Goal: Task Accomplishment & Management: Complete application form

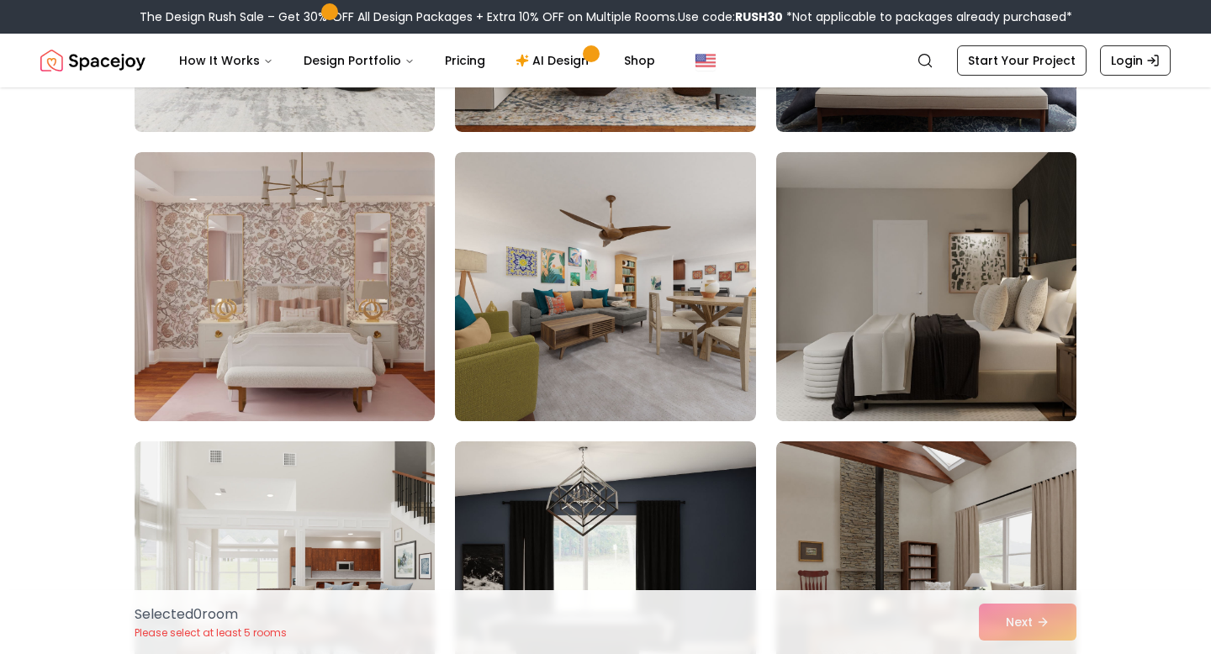
scroll to position [2371, 0]
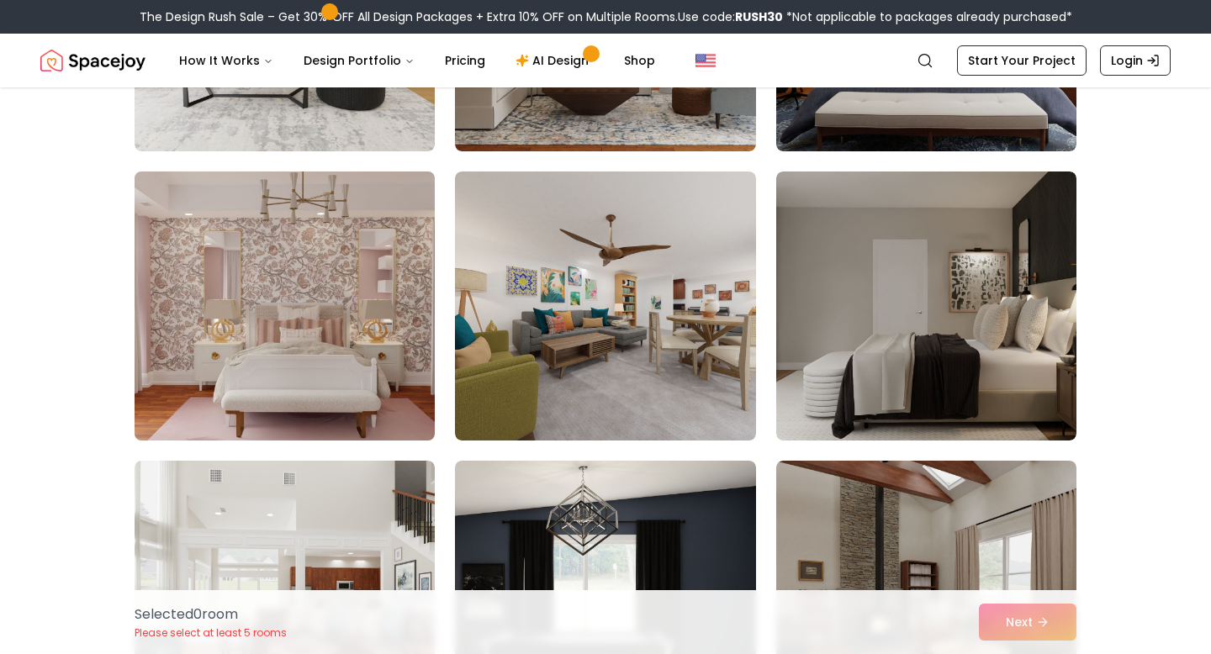
click at [319, 320] on img at bounding box center [284, 306] width 315 height 282
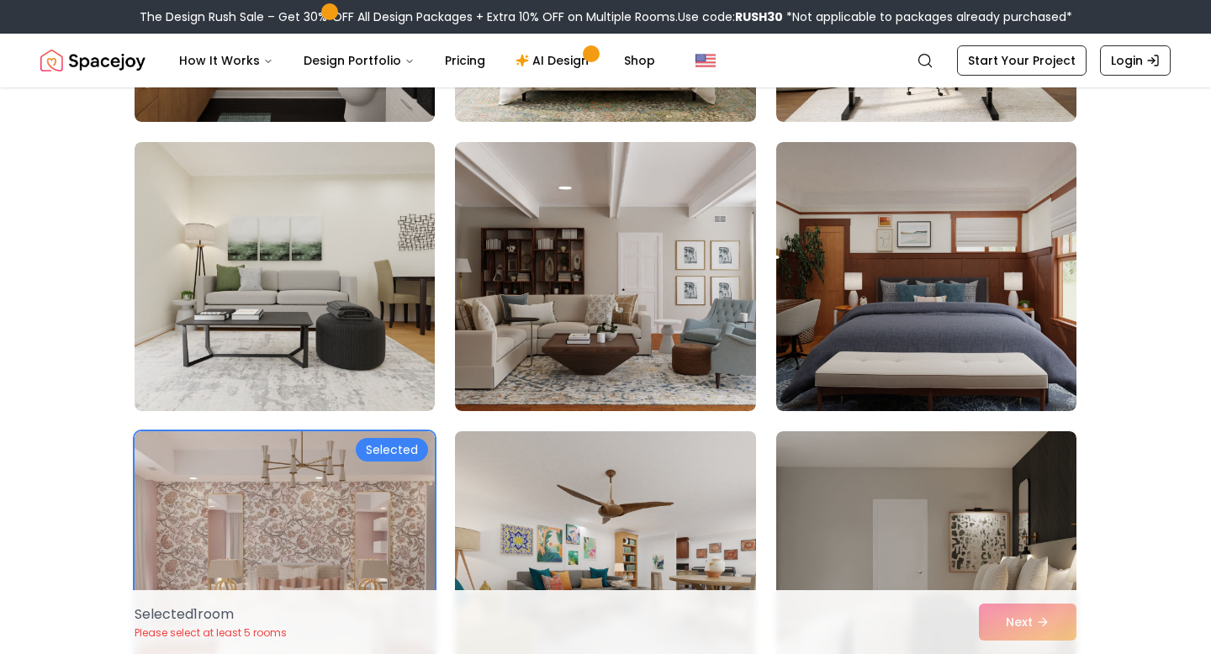
click at [504, 487] on img at bounding box center [604, 566] width 315 height 282
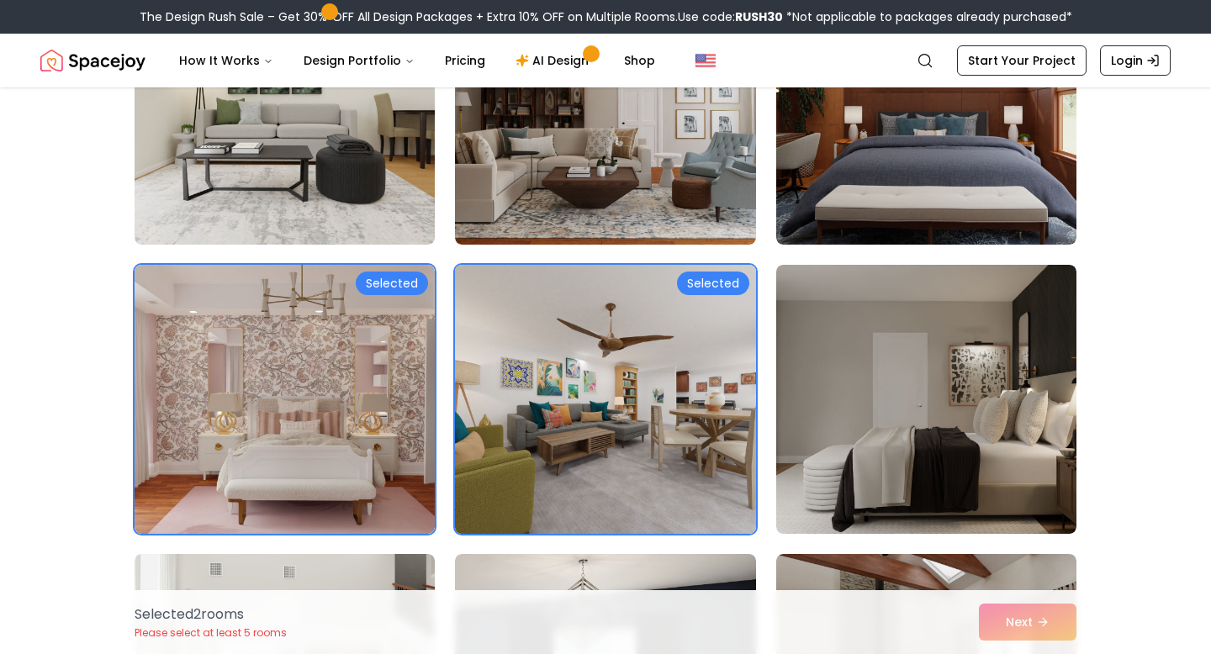
click at [526, 445] on img at bounding box center [604, 399] width 315 height 282
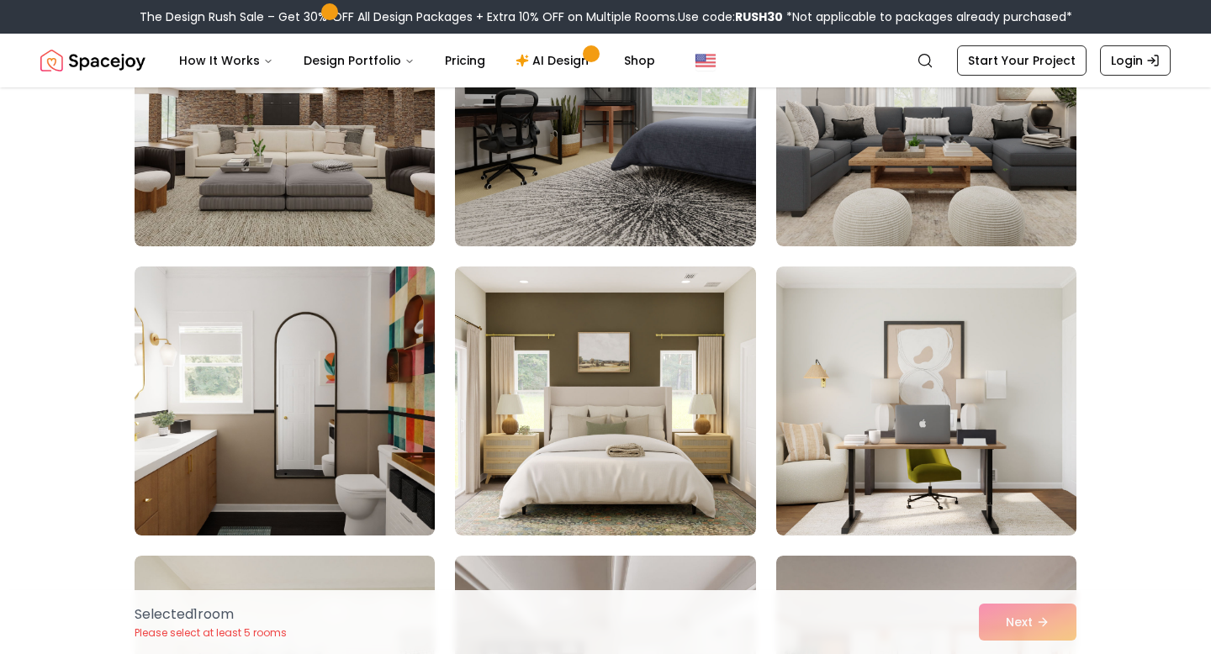
scroll to position [1605, 0]
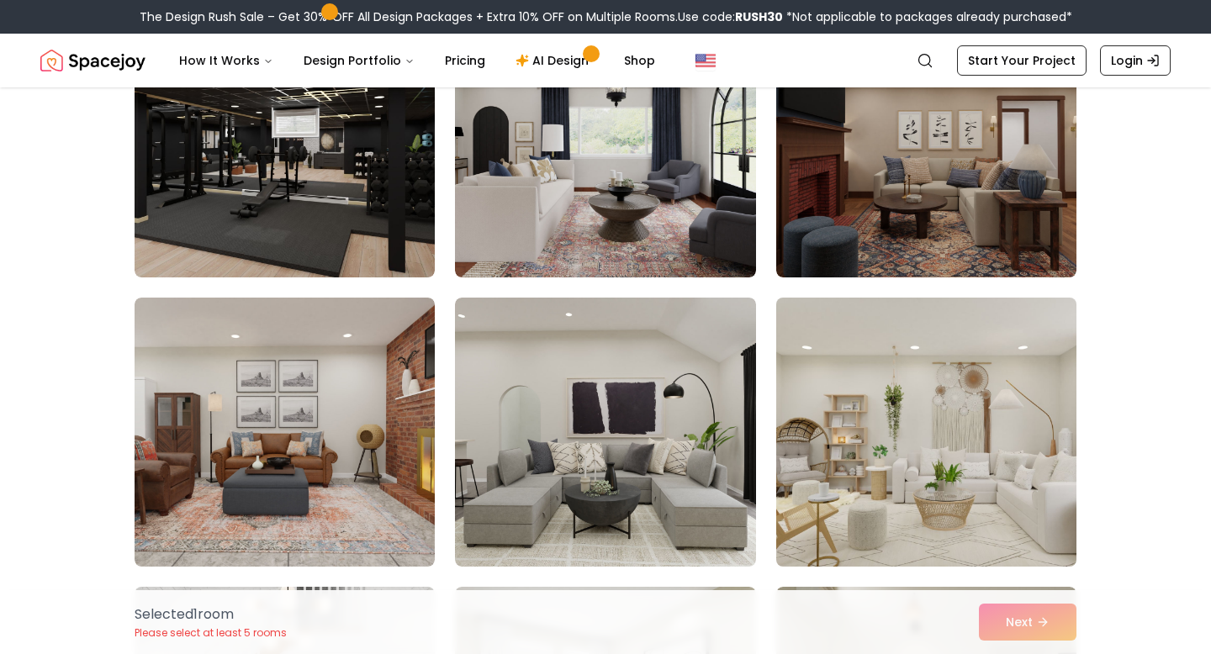
click at [831, 397] on img at bounding box center [925, 432] width 315 height 282
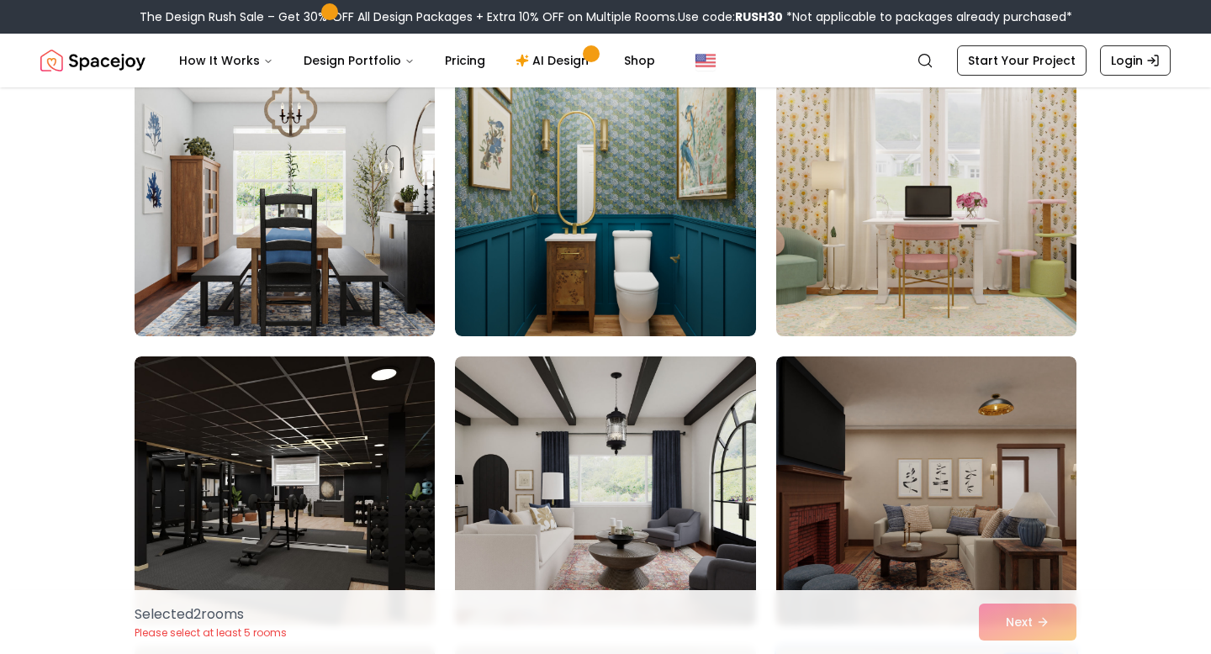
click at [882, 261] on img at bounding box center [925, 202] width 315 height 282
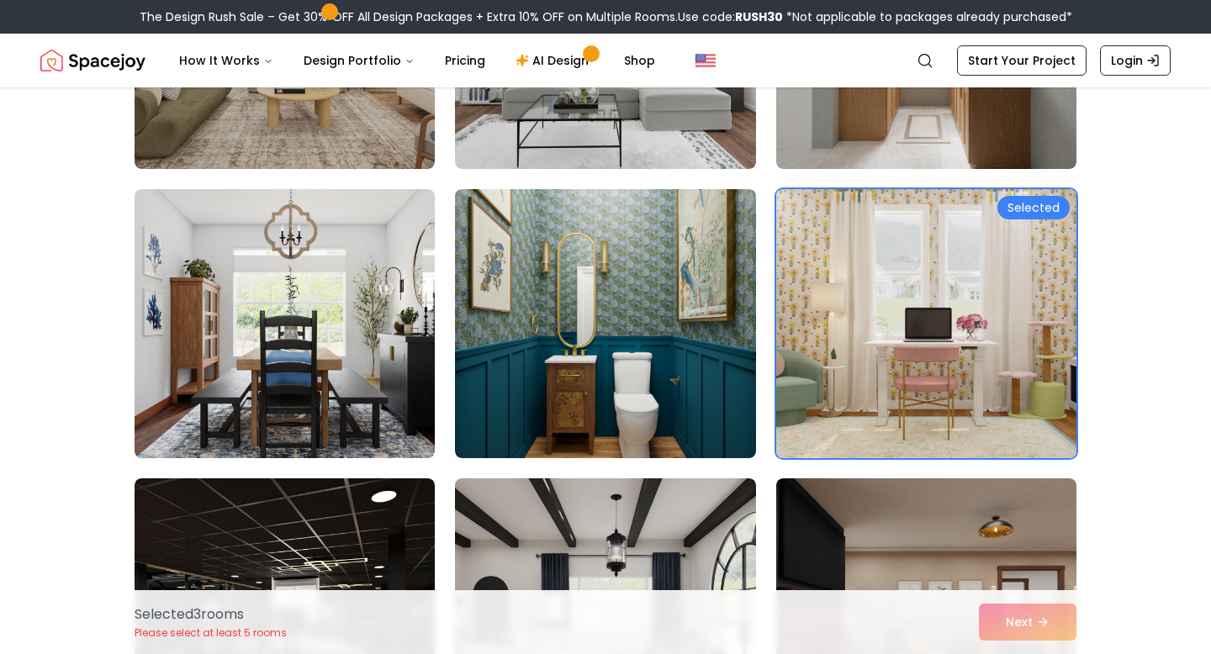
scroll to position [0, 0]
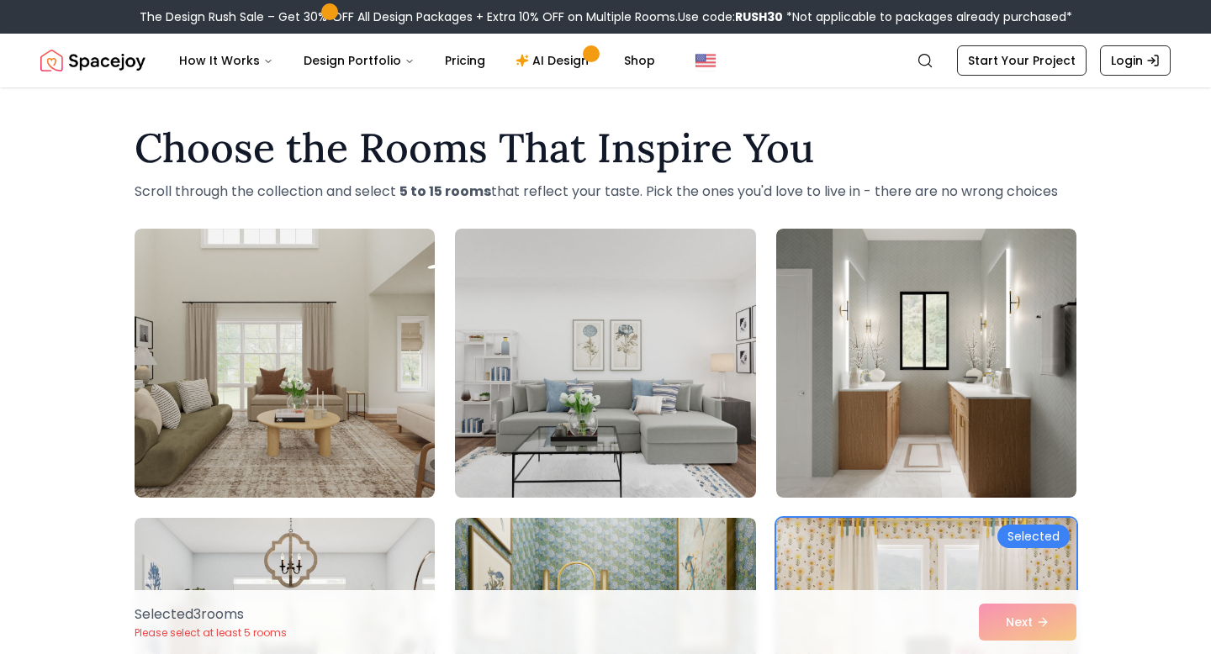
click at [659, 459] on img at bounding box center [604, 363] width 315 height 282
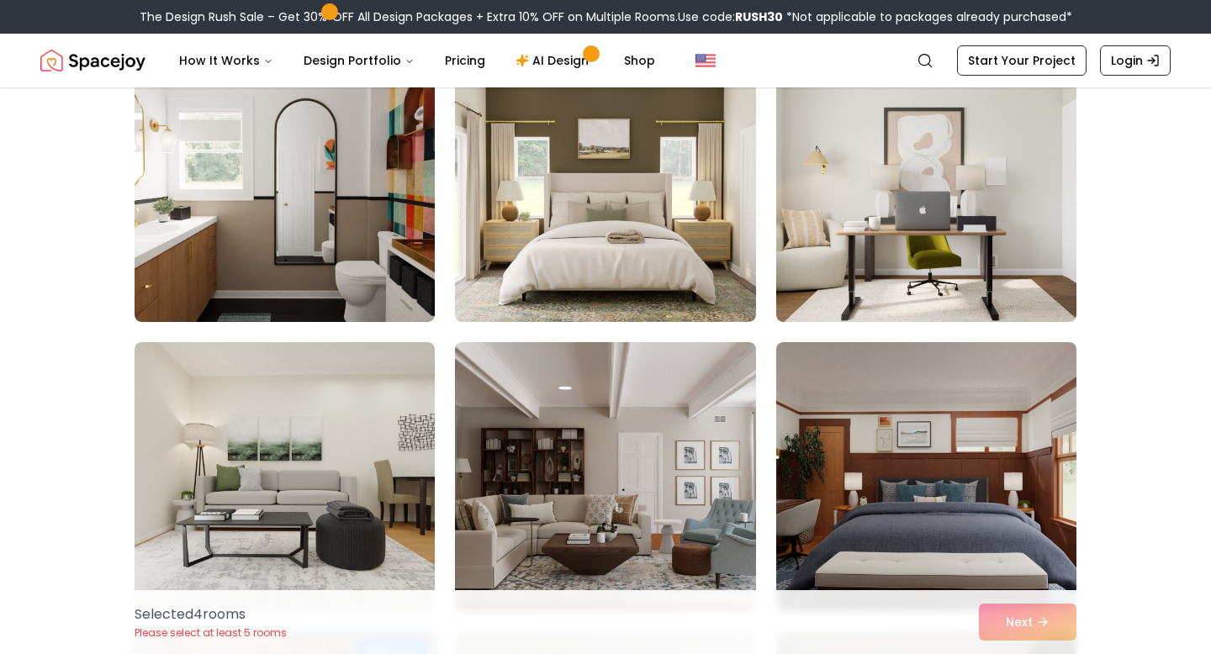
scroll to position [1912, 0]
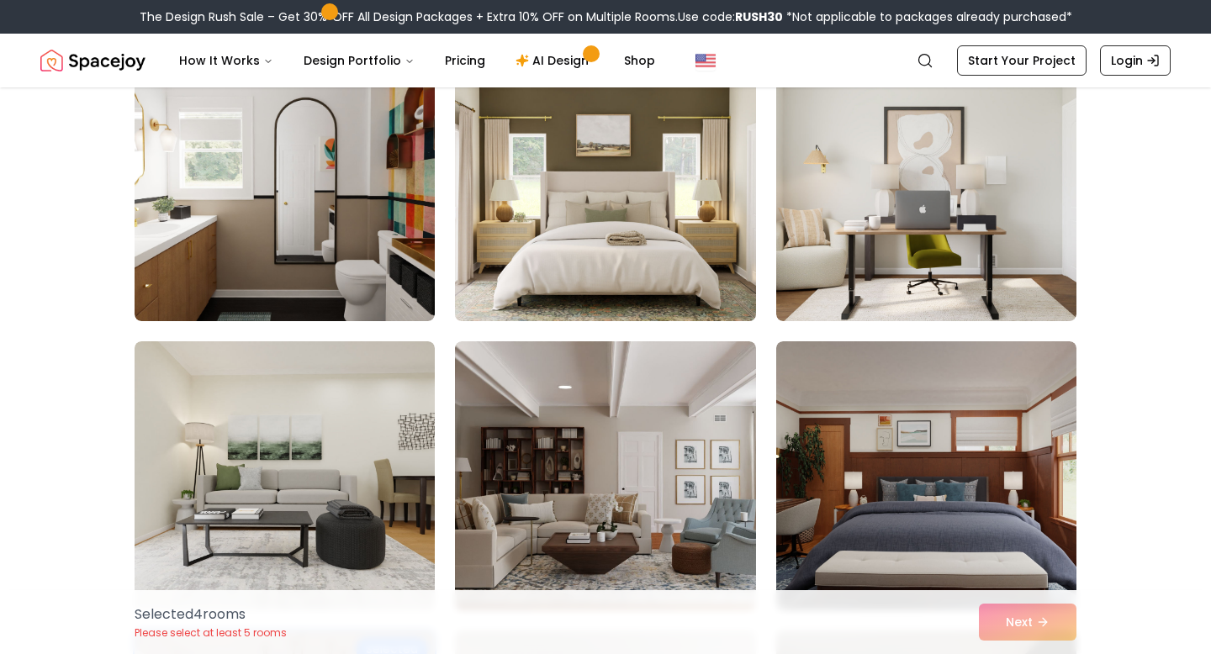
click at [571, 243] on img at bounding box center [604, 186] width 315 height 282
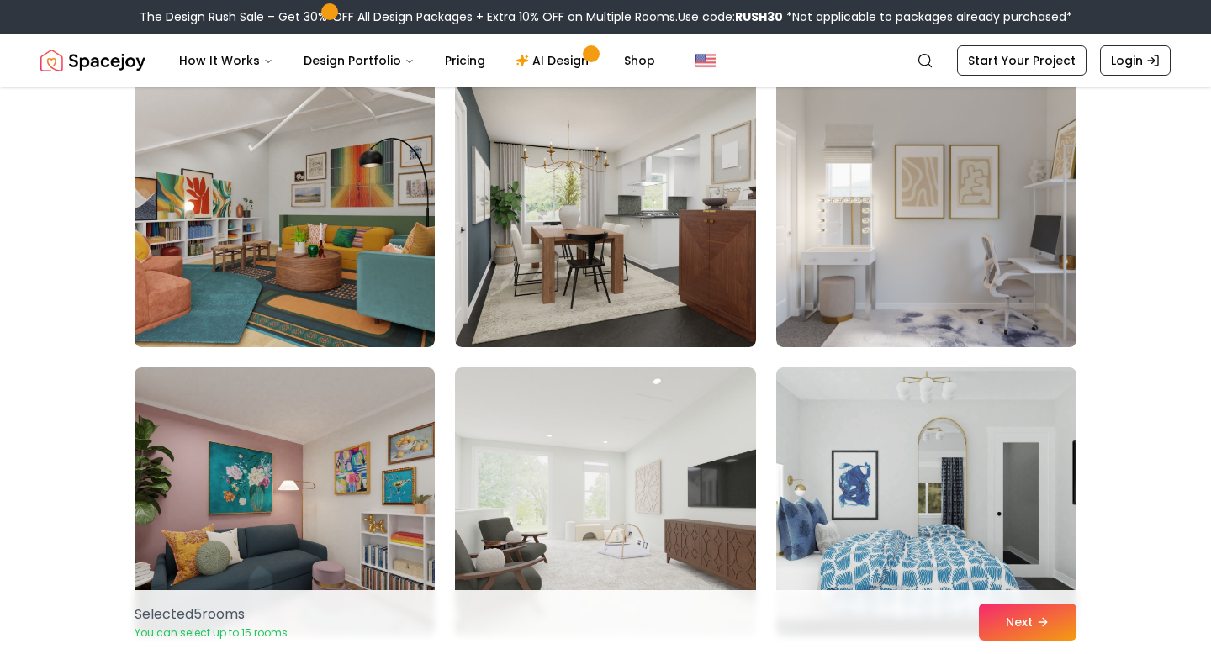
scroll to position [4490, 0]
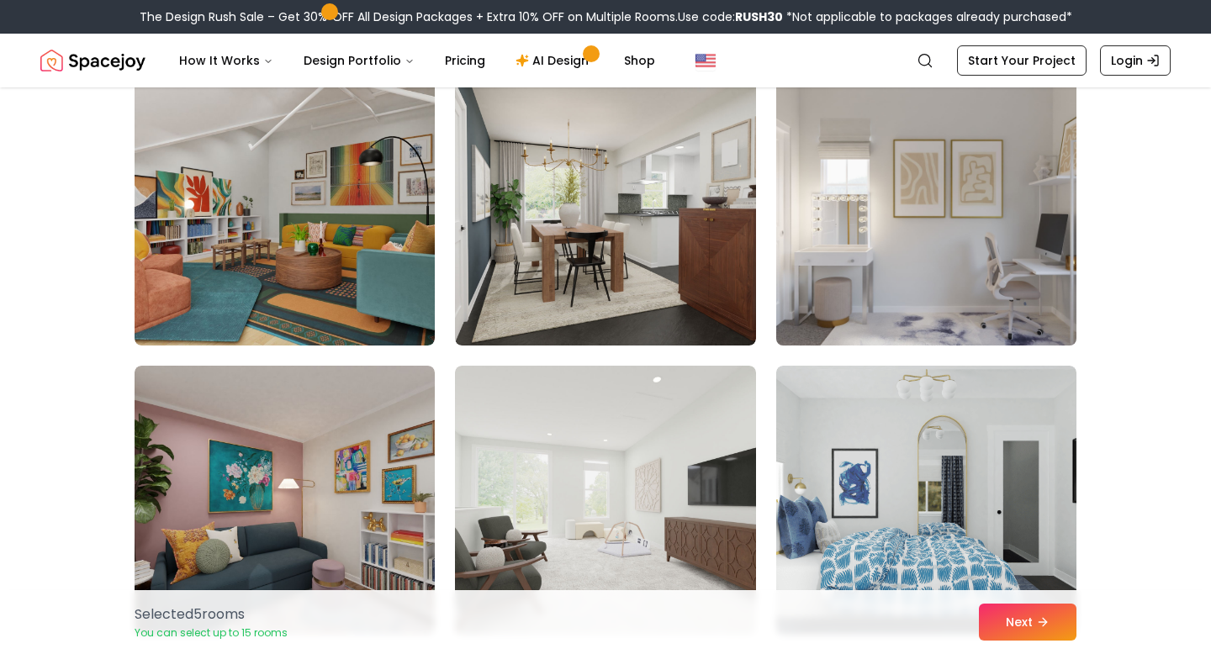
click at [949, 268] on img at bounding box center [925, 211] width 315 height 282
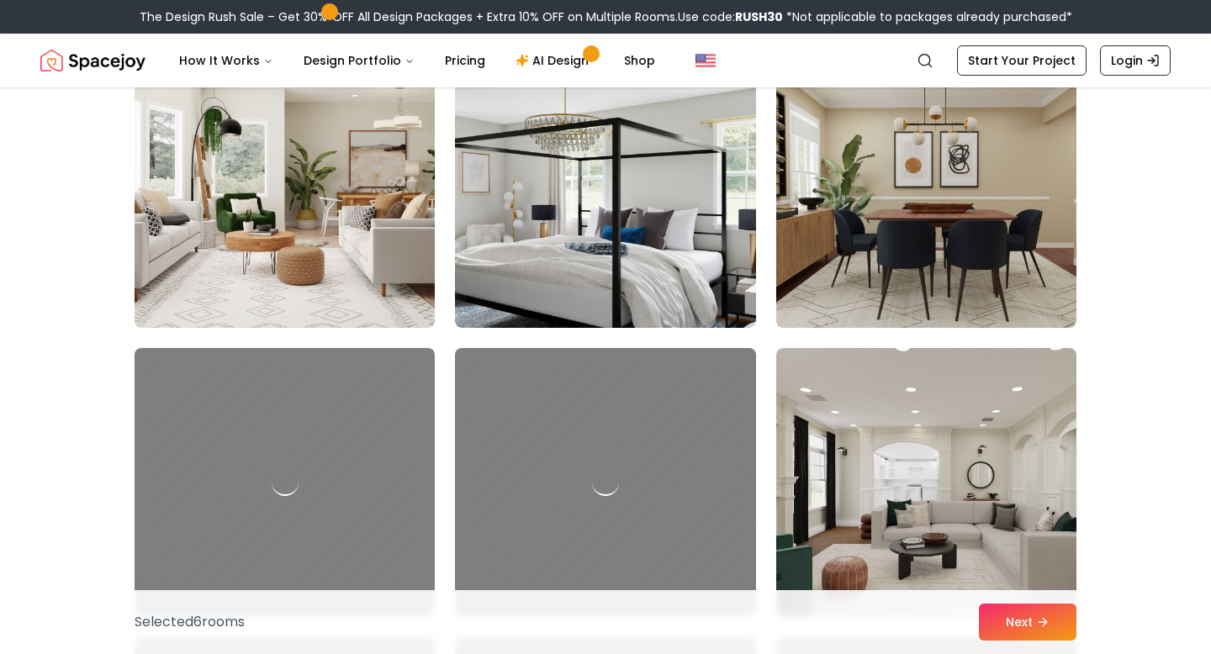
scroll to position [8550, 0]
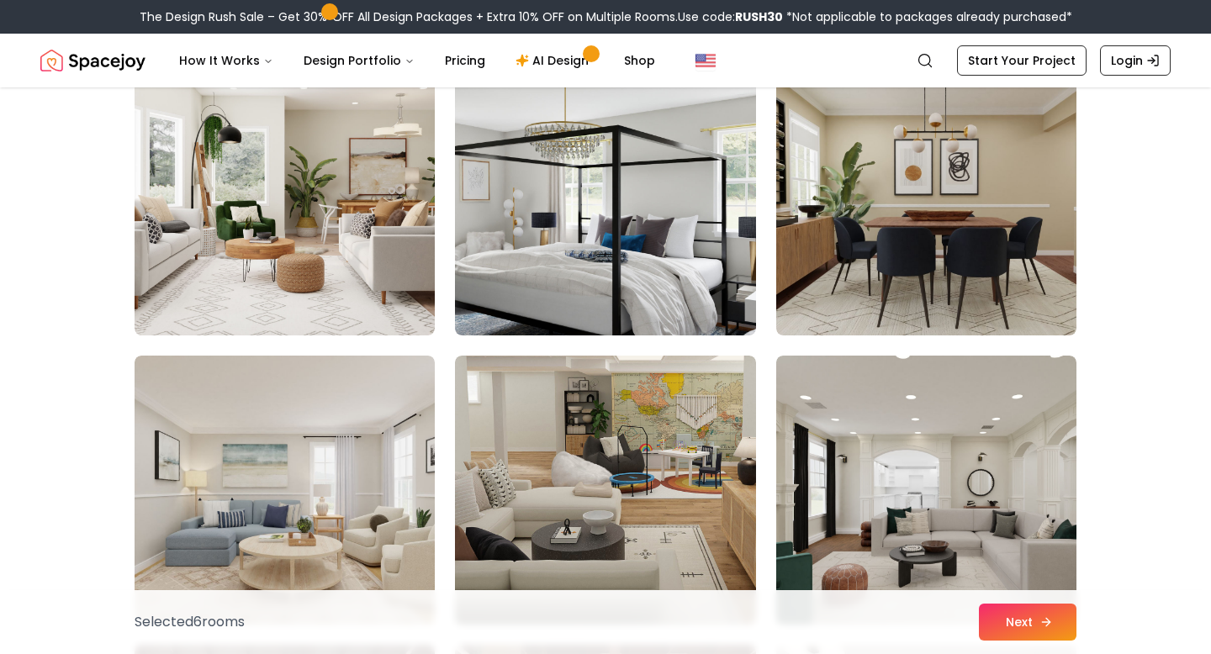
click at [1022, 634] on button "Next" at bounding box center [1028, 622] width 98 height 37
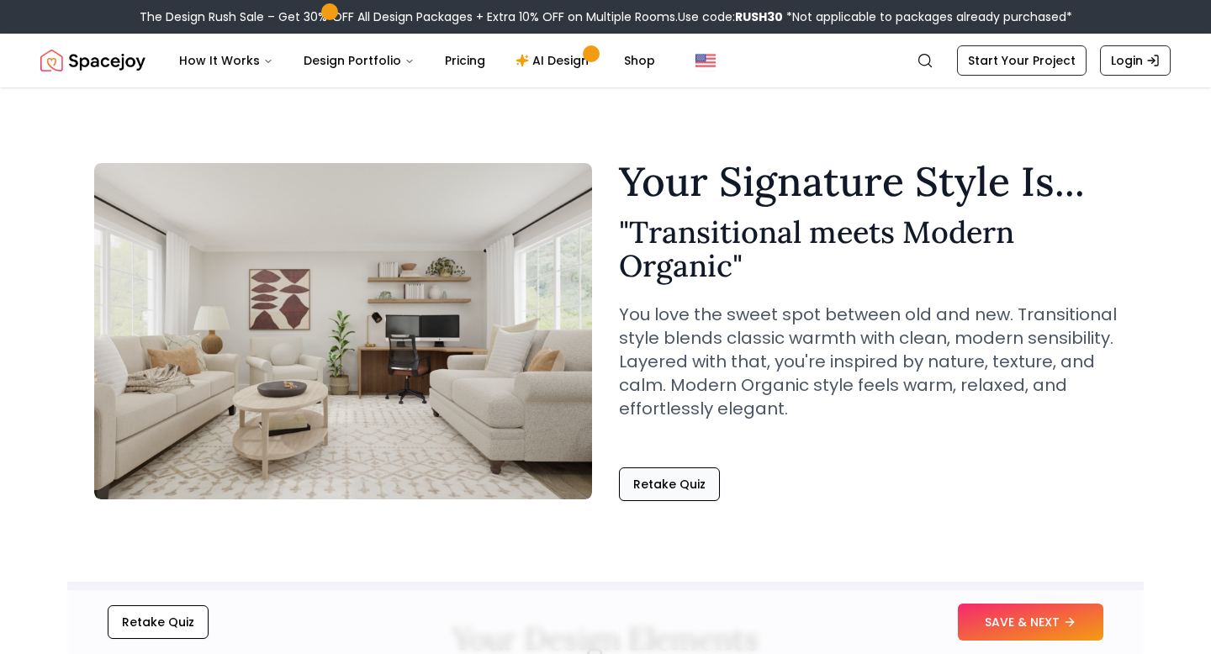
click at [650, 483] on button "Retake Quiz" at bounding box center [669, 484] width 101 height 34
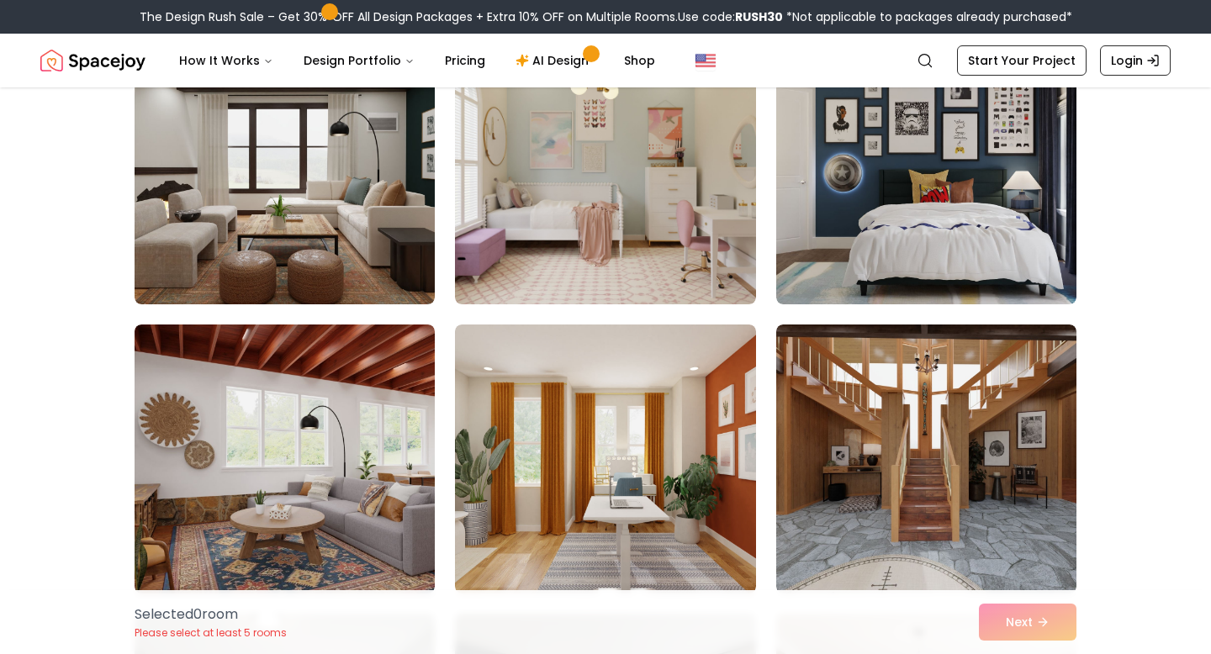
scroll to position [721, 0]
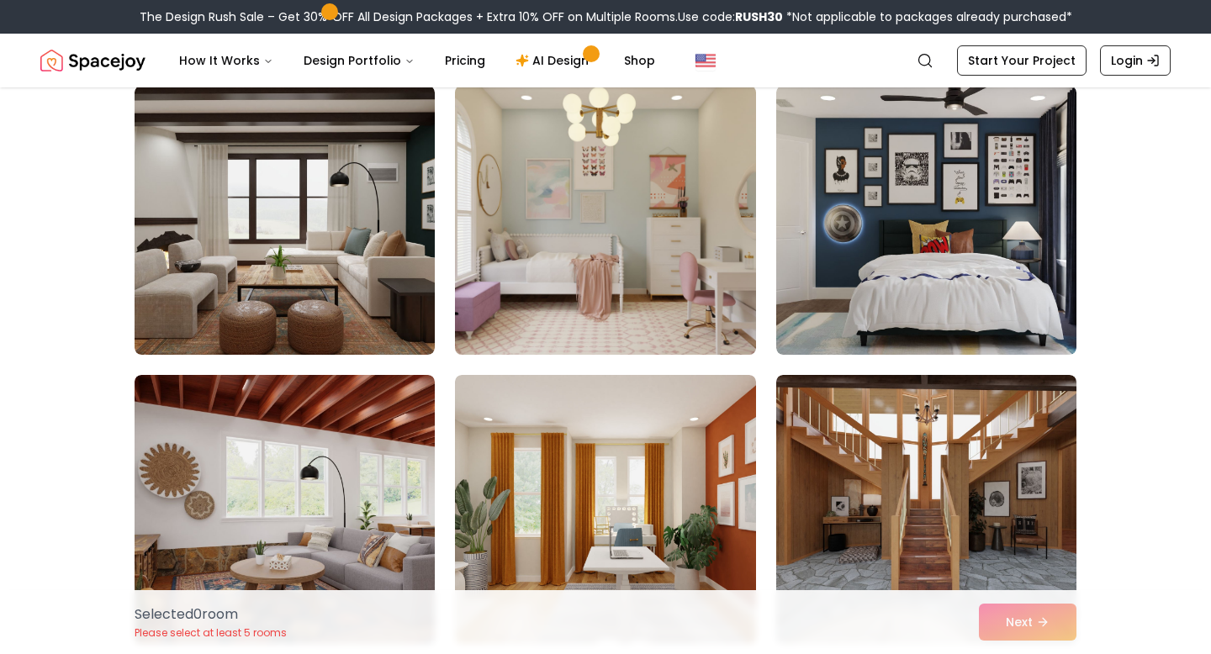
click at [628, 289] on img at bounding box center [604, 220] width 315 height 282
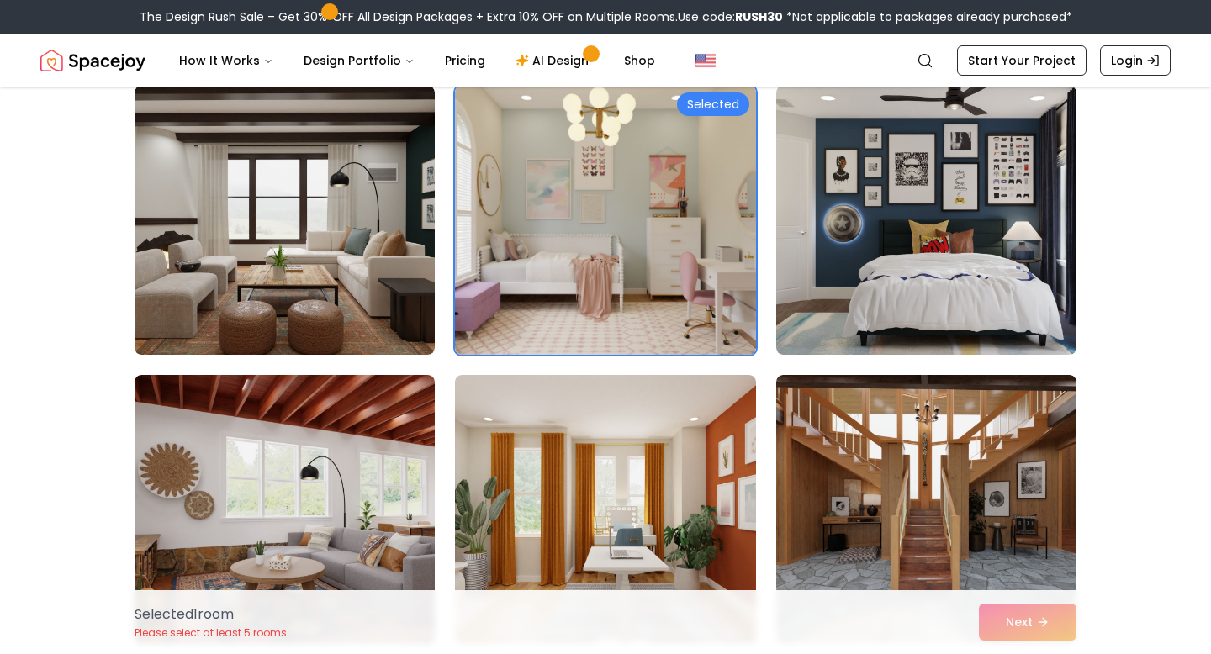
click at [652, 270] on img at bounding box center [604, 220] width 315 height 282
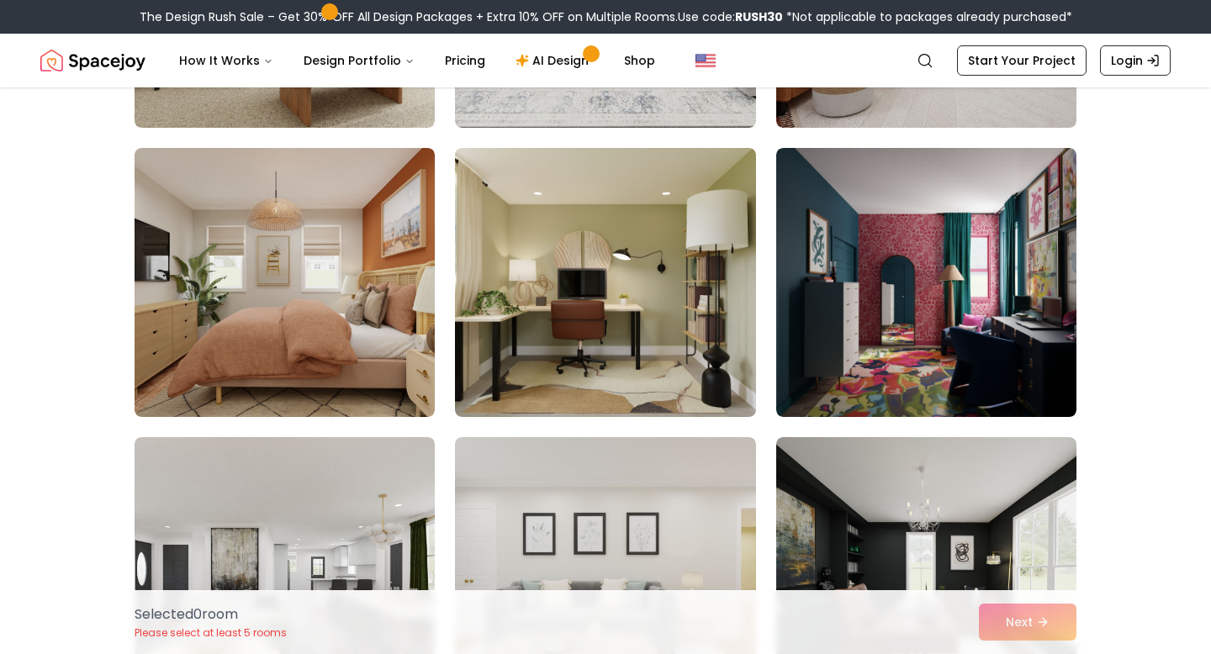
scroll to position [2977, 0]
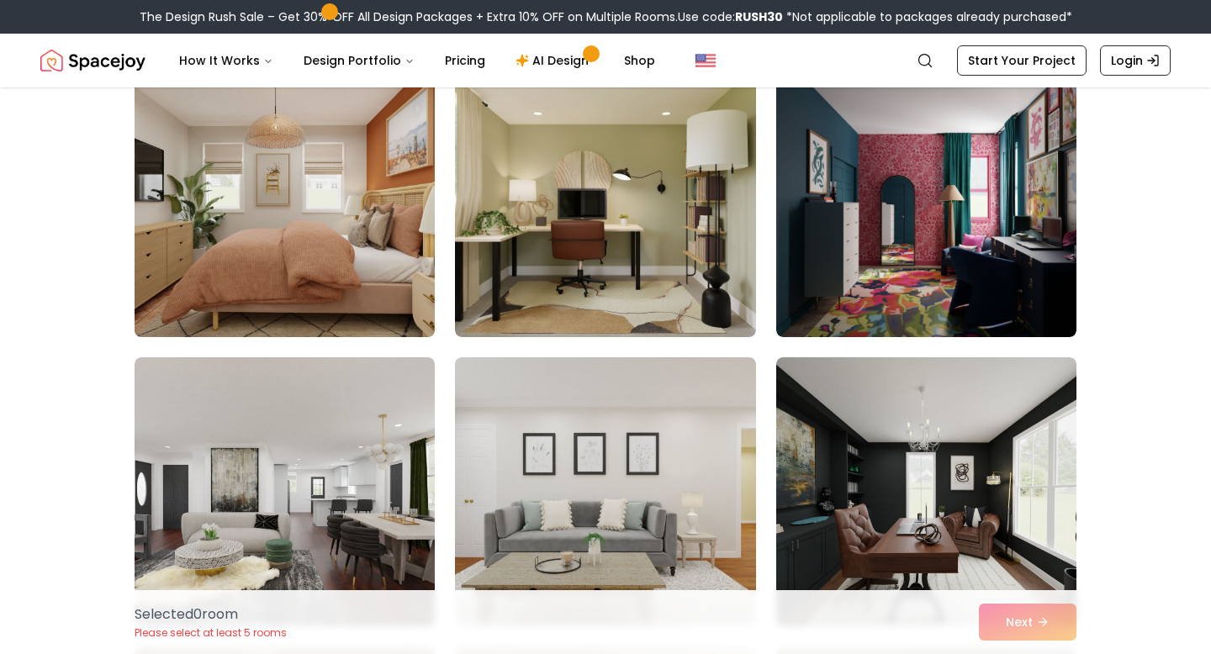
click at [174, 261] on img at bounding box center [284, 202] width 315 height 282
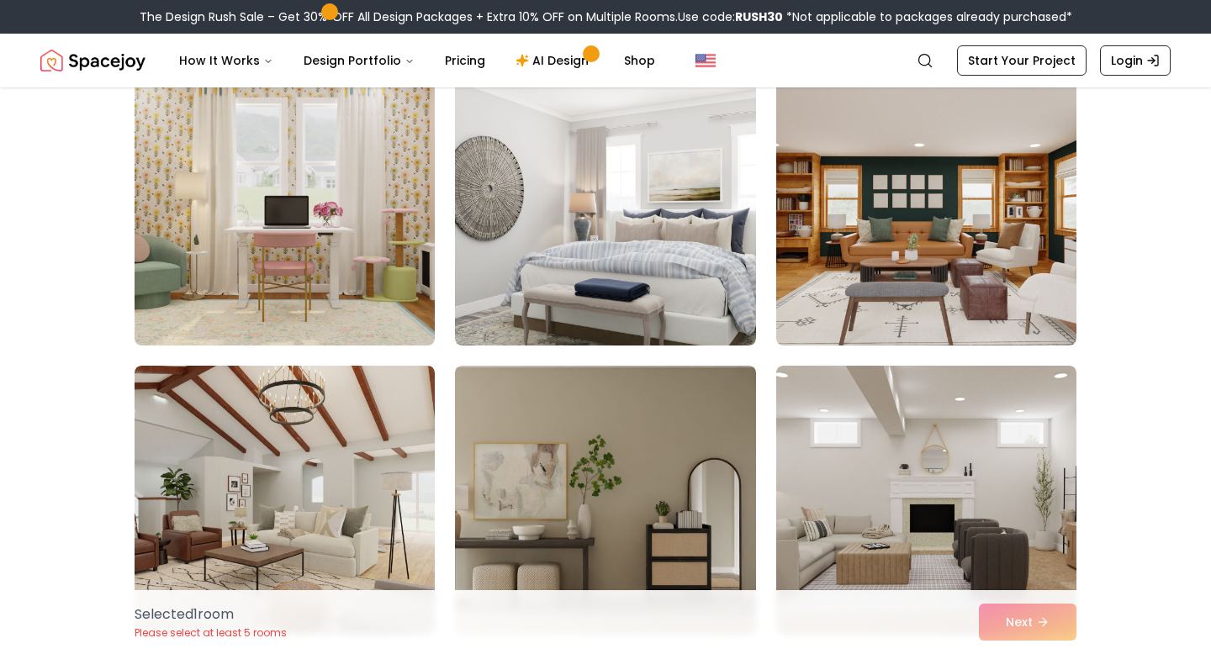
scroll to position [6246, 0]
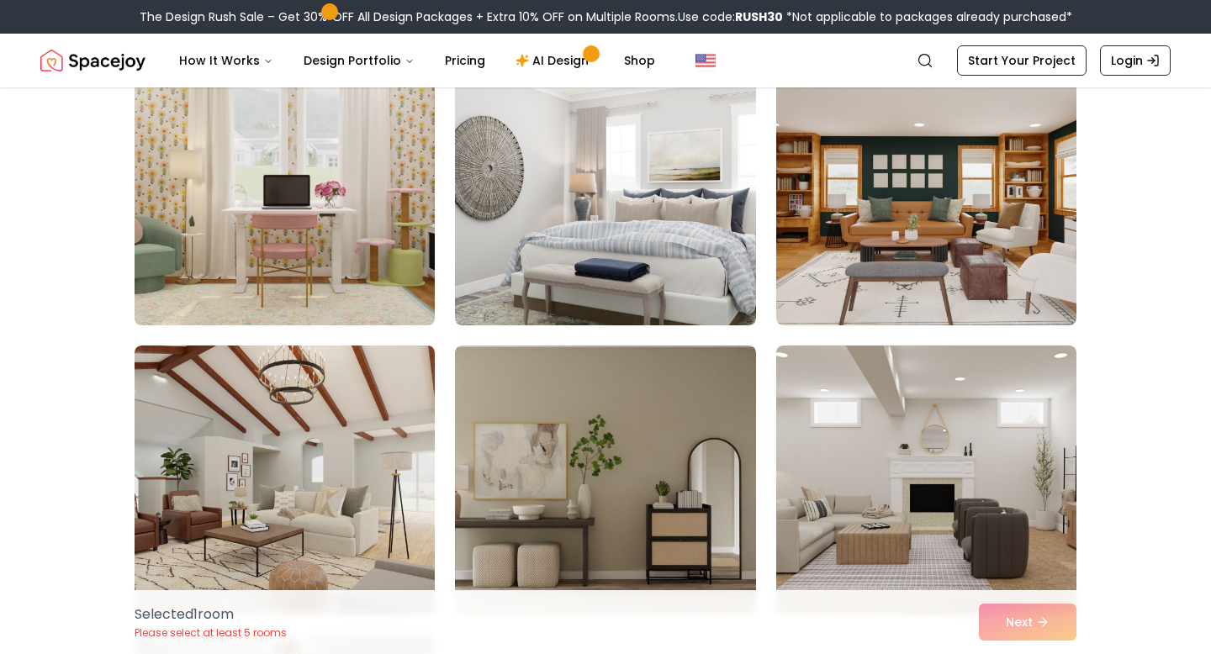
click at [374, 281] on img at bounding box center [284, 191] width 315 height 282
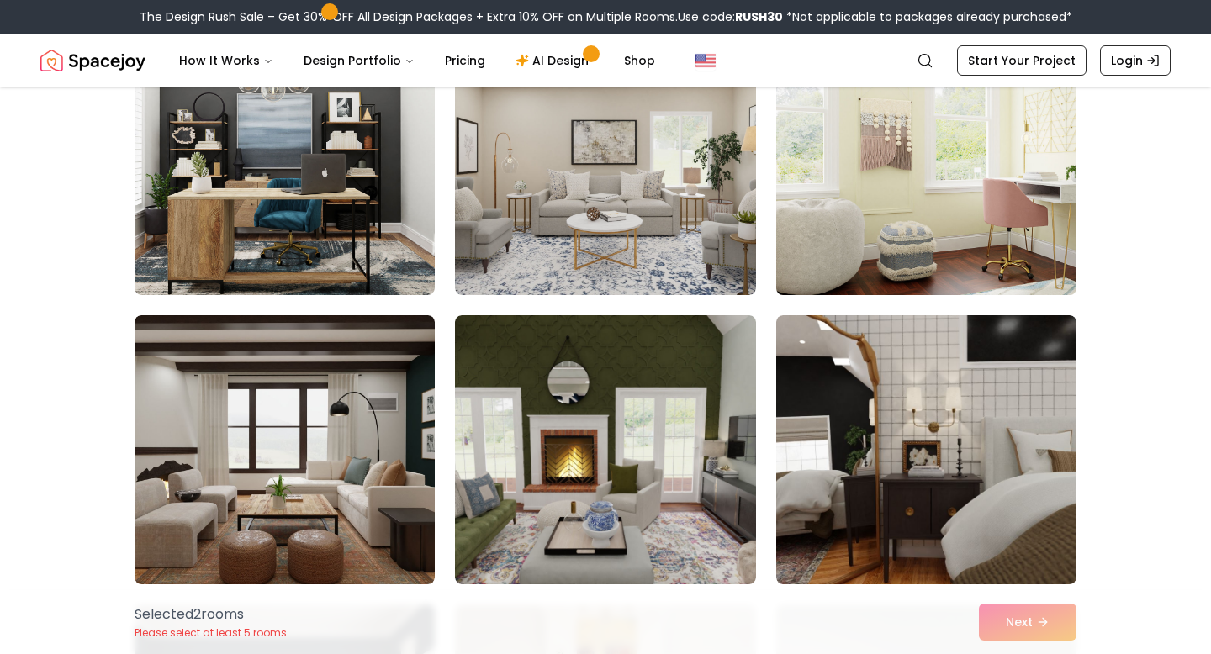
click at [944, 177] on img at bounding box center [925, 160] width 315 height 282
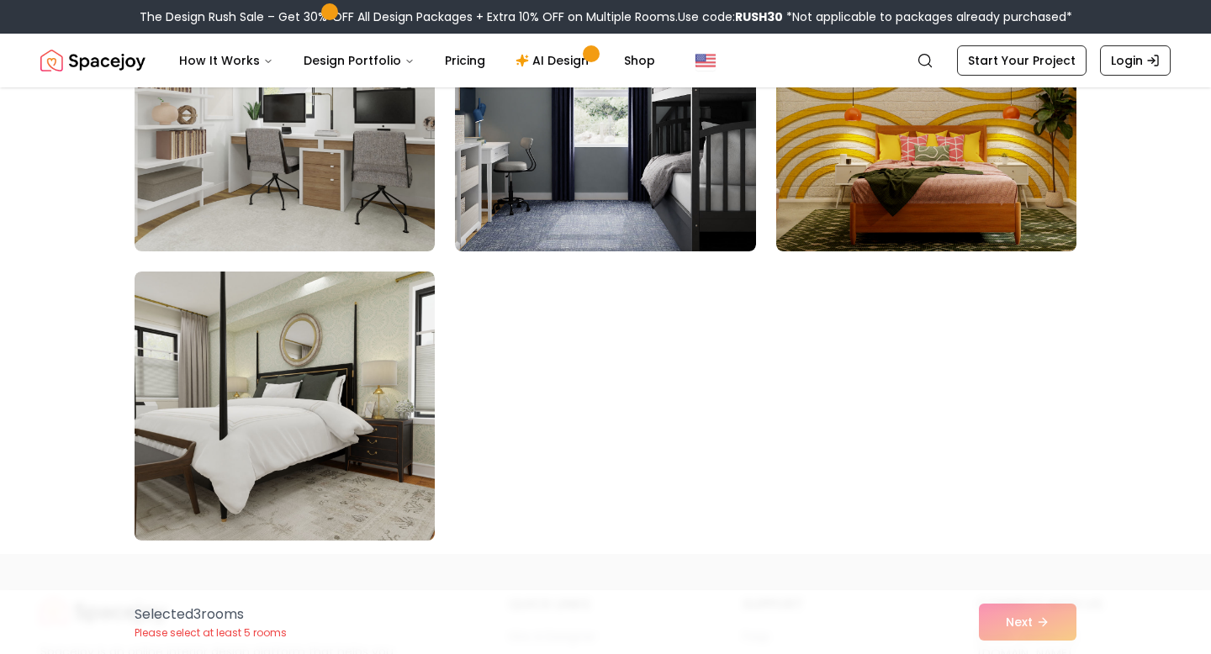
scroll to position [9151, 0]
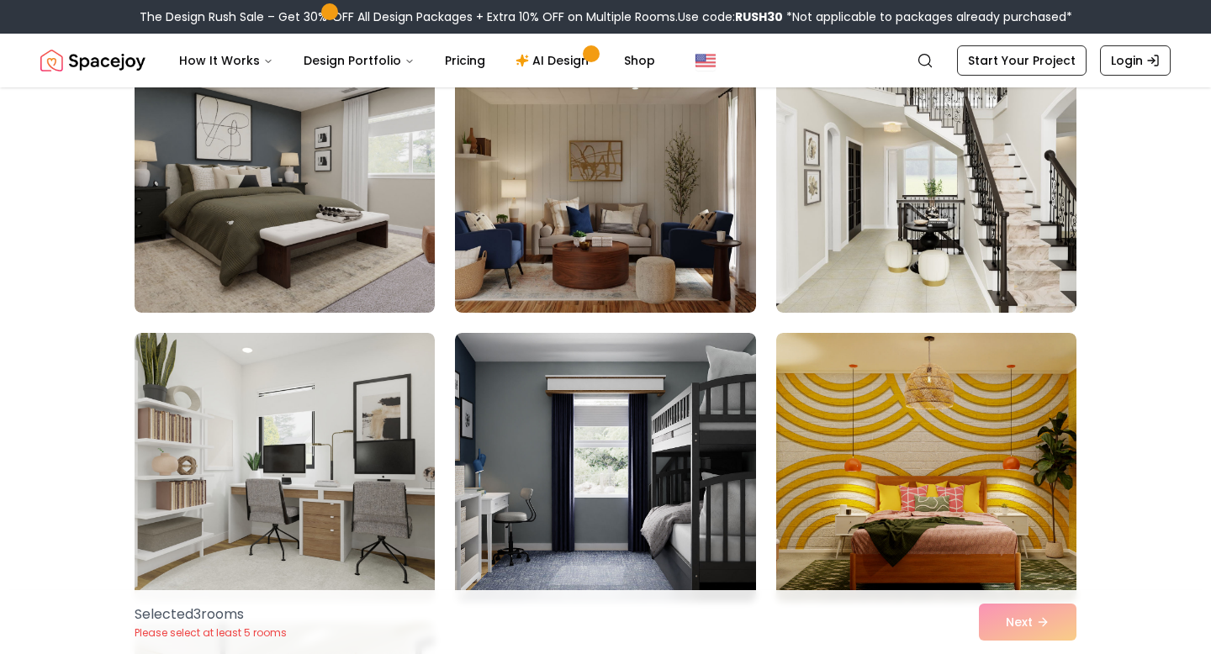
click at [1037, 634] on div "Selected 3 room s Please select at least 5 rooms Next" at bounding box center [605, 622] width 969 height 64
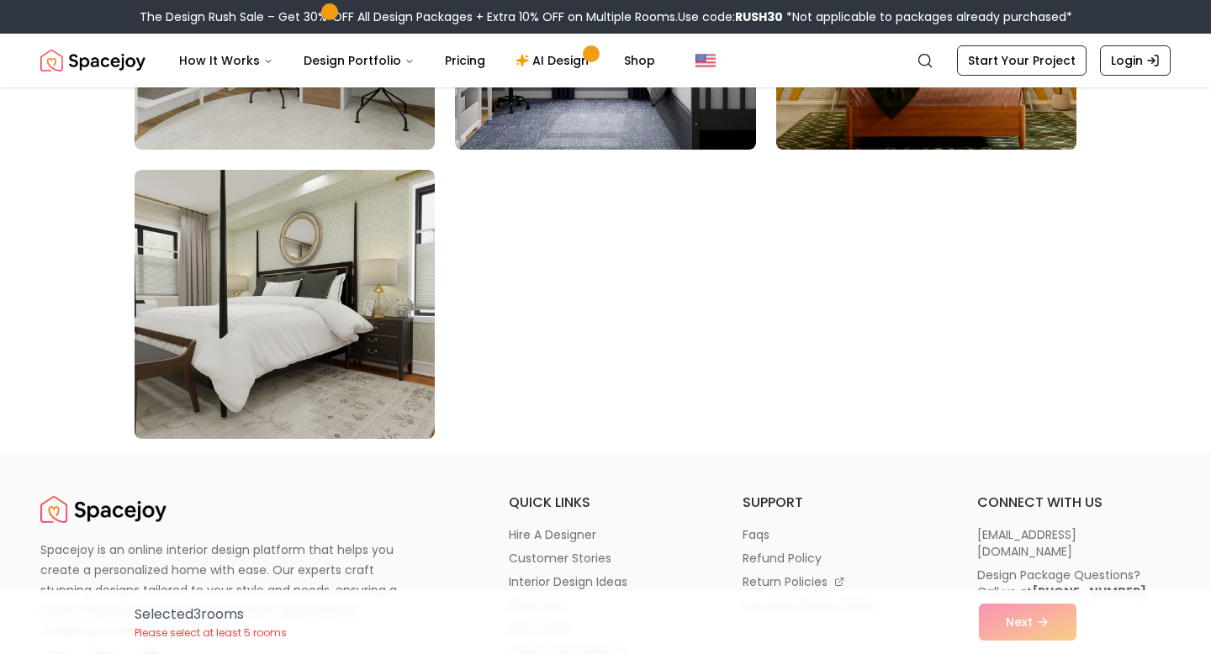
scroll to position [9606, 0]
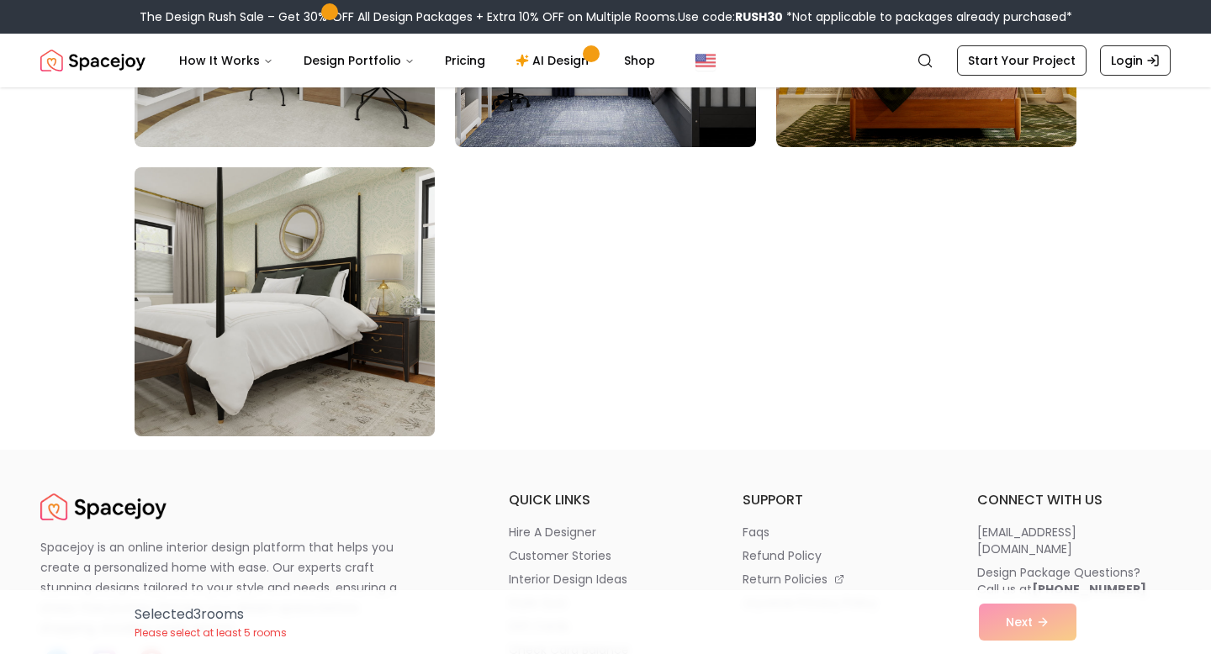
click at [357, 326] on img at bounding box center [284, 302] width 315 height 282
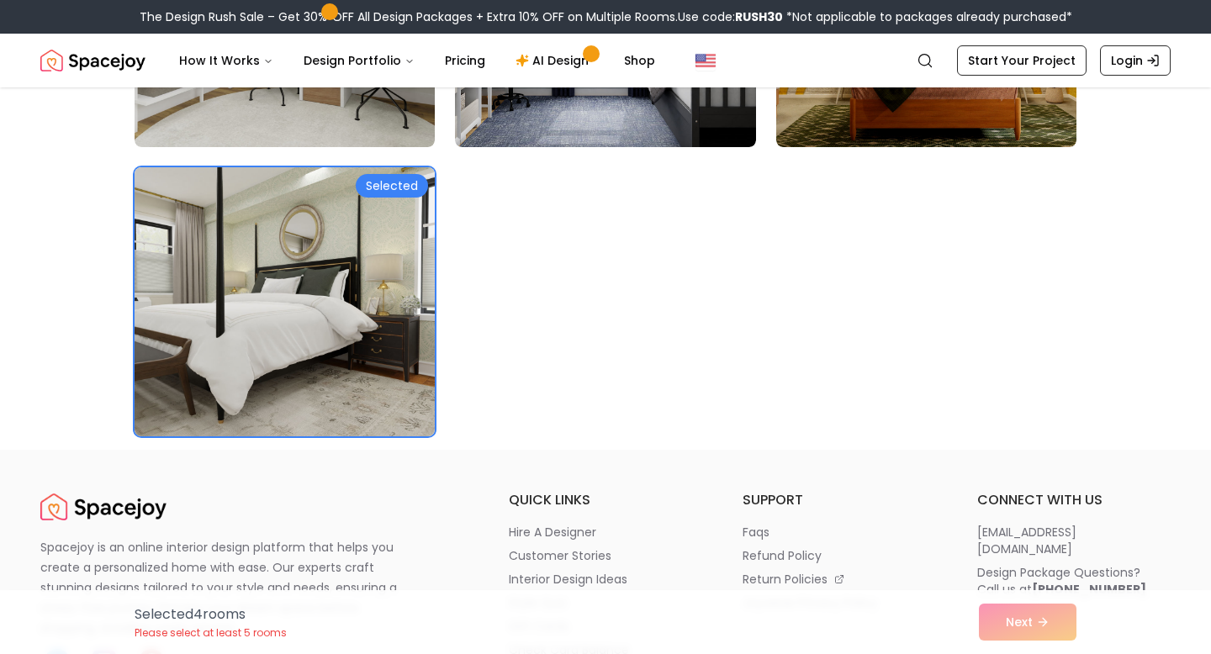
click at [357, 326] on img at bounding box center [284, 302] width 315 height 282
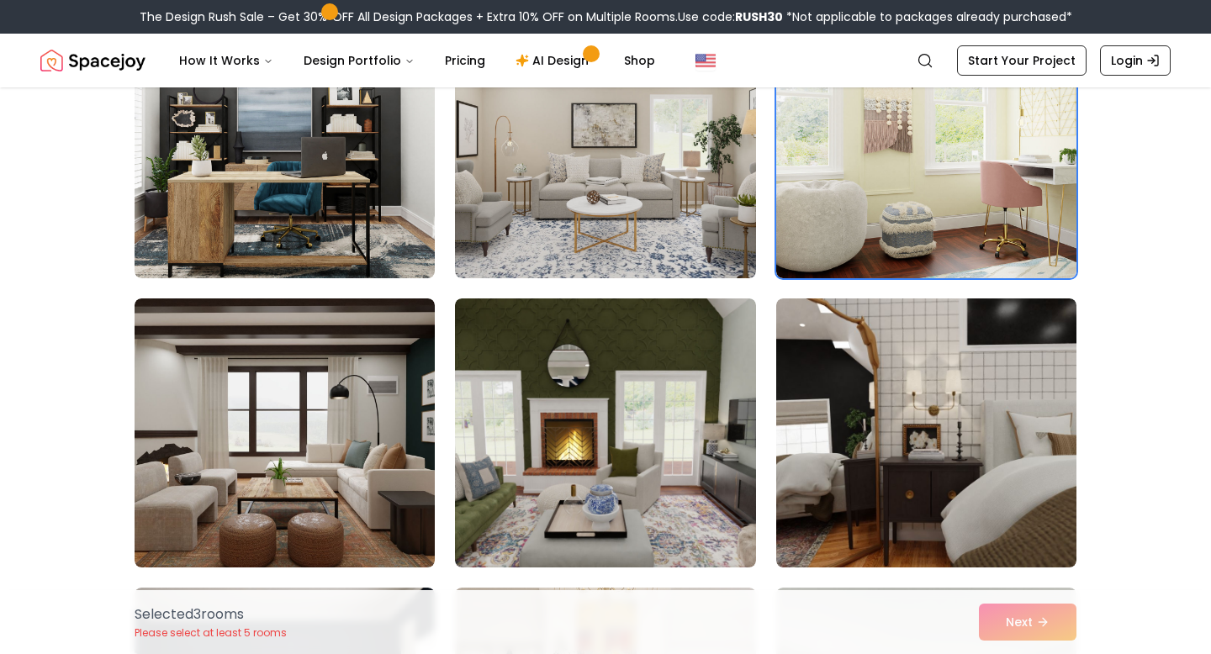
scroll to position [7925, 0]
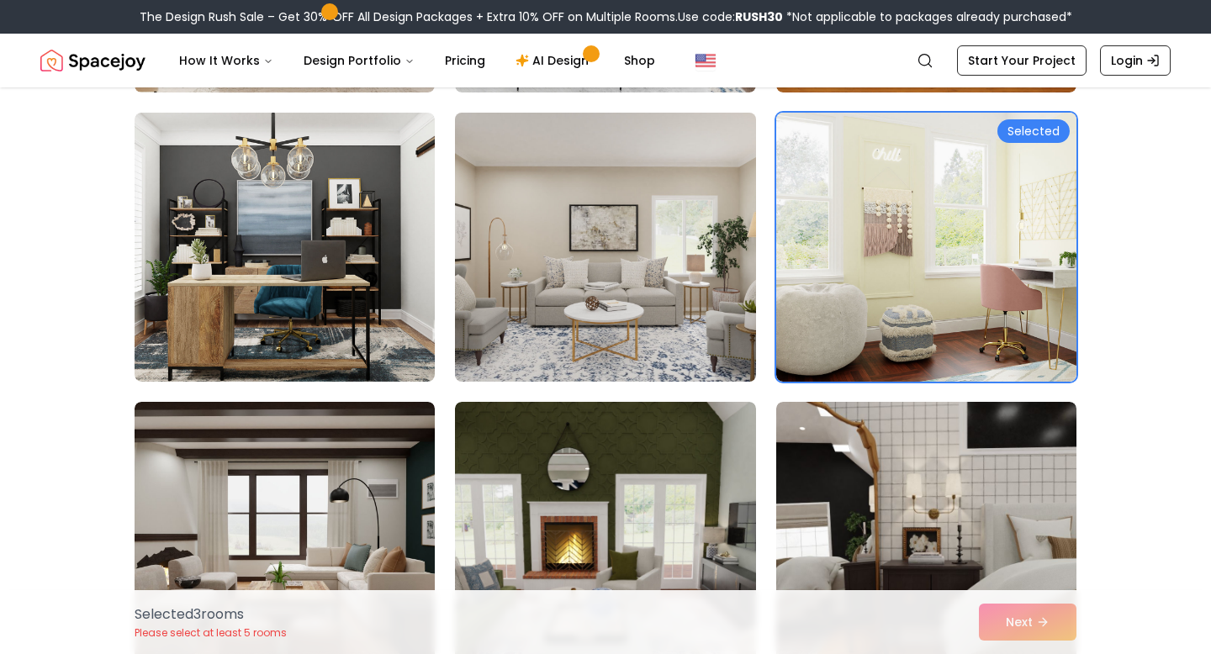
click at [662, 277] on img at bounding box center [604, 247] width 315 height 282
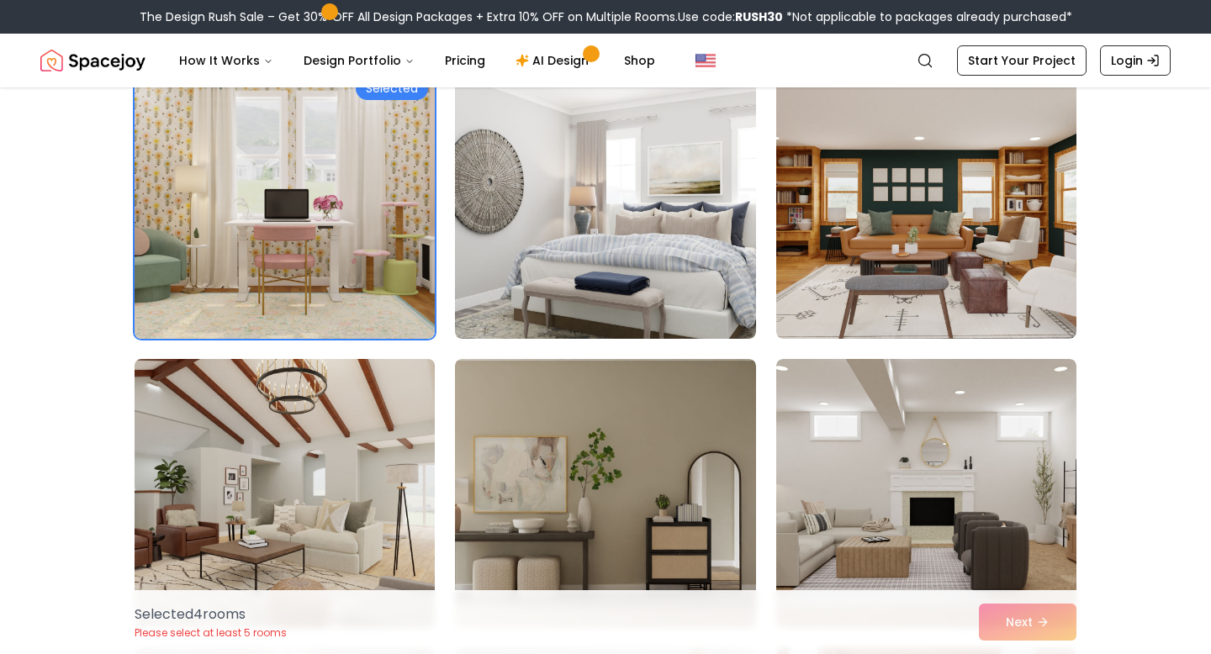
scroll to position [6232, 0]
click at [348, 456] on img at bounding box center [284, 494] width 315 height 282
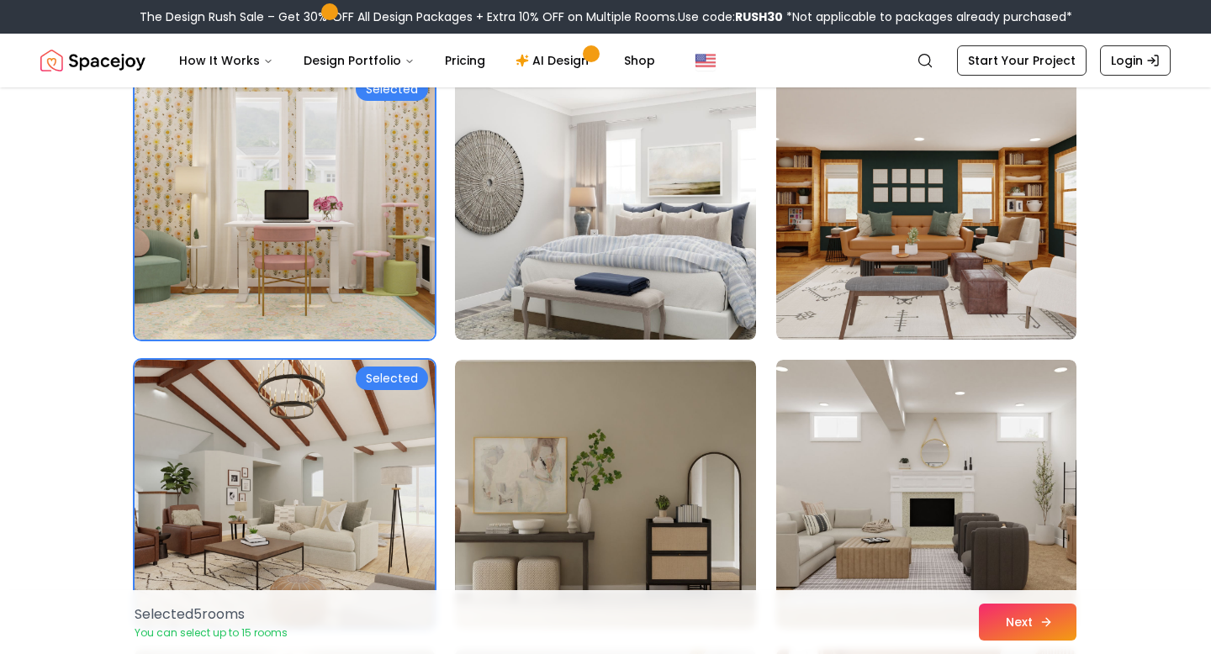
click at [1032, 631] on button "Next" at bounding box center [1028, 622] width 98 height 37
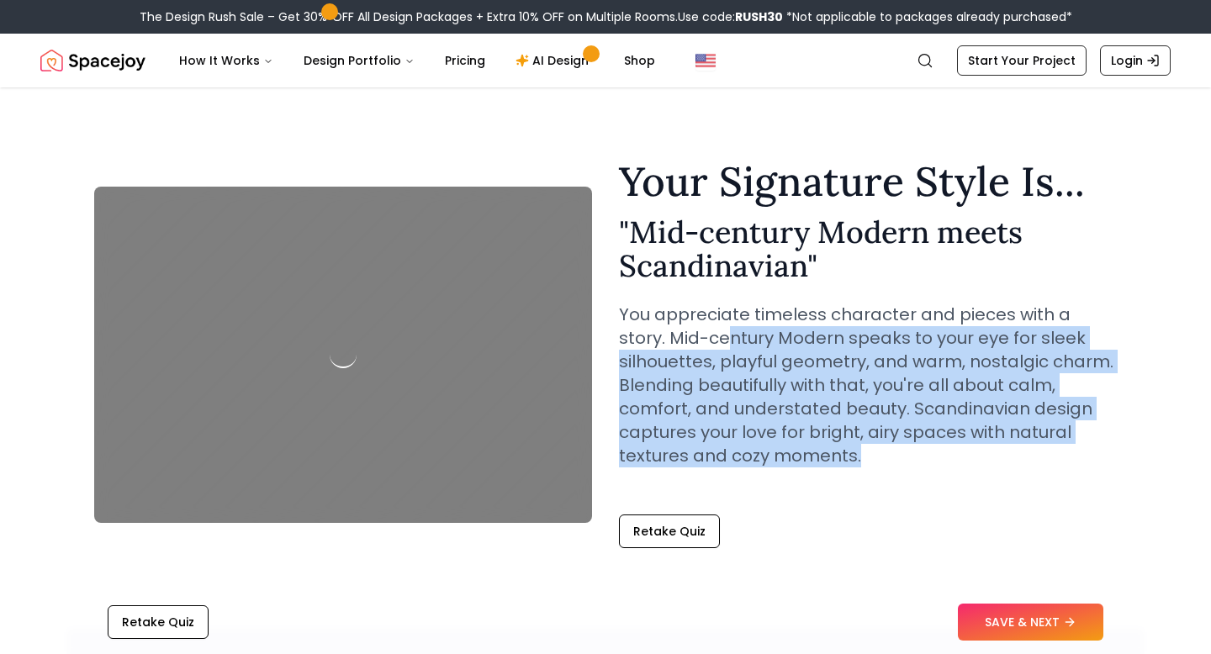
drag, startPoint x: 683, startPoint y: 345, endPoint x: 827, endPoint y: 460, distance: 184.9
click at [853, 470] on div "Your Signature Style Is... " Mid-century Modern meets Scandinavian " You apprec…" at bounding box center [868, 327] width 498 height 333
click at [806, 441] on p "You appreciate timeless character and pieces with a story. Mid-century Modern s…" at bounding box center [868, 385] width 498 height 165
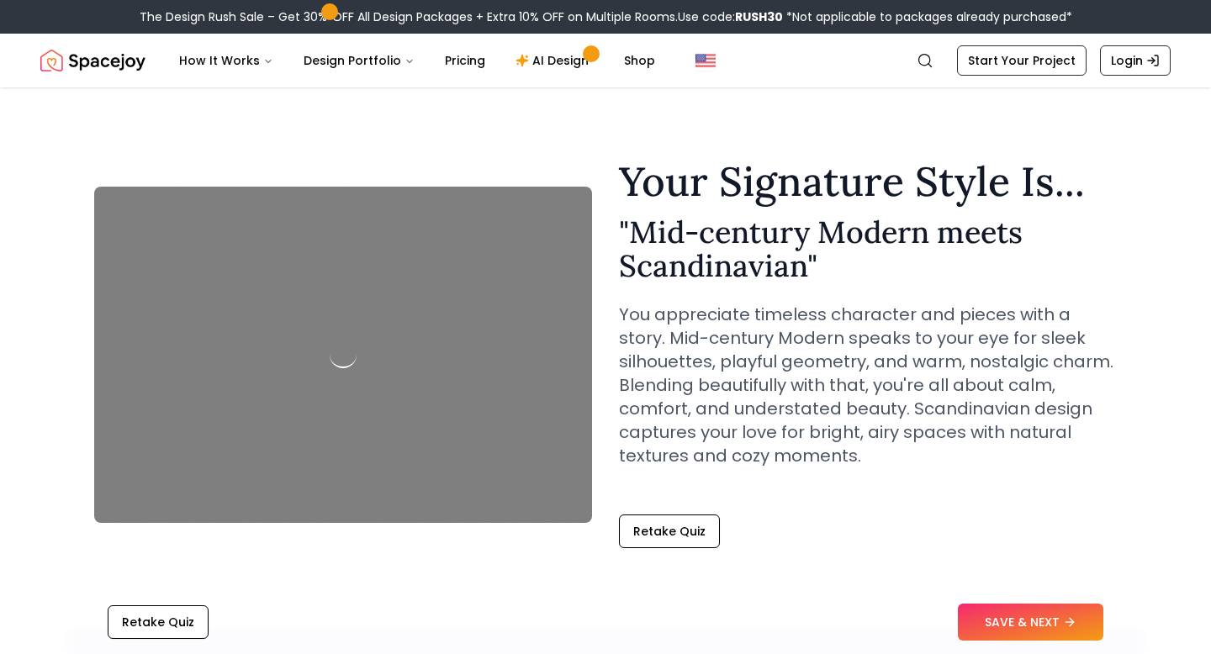
click at [295, 330] on div at bounding box center [343, 355] width 498 height 336
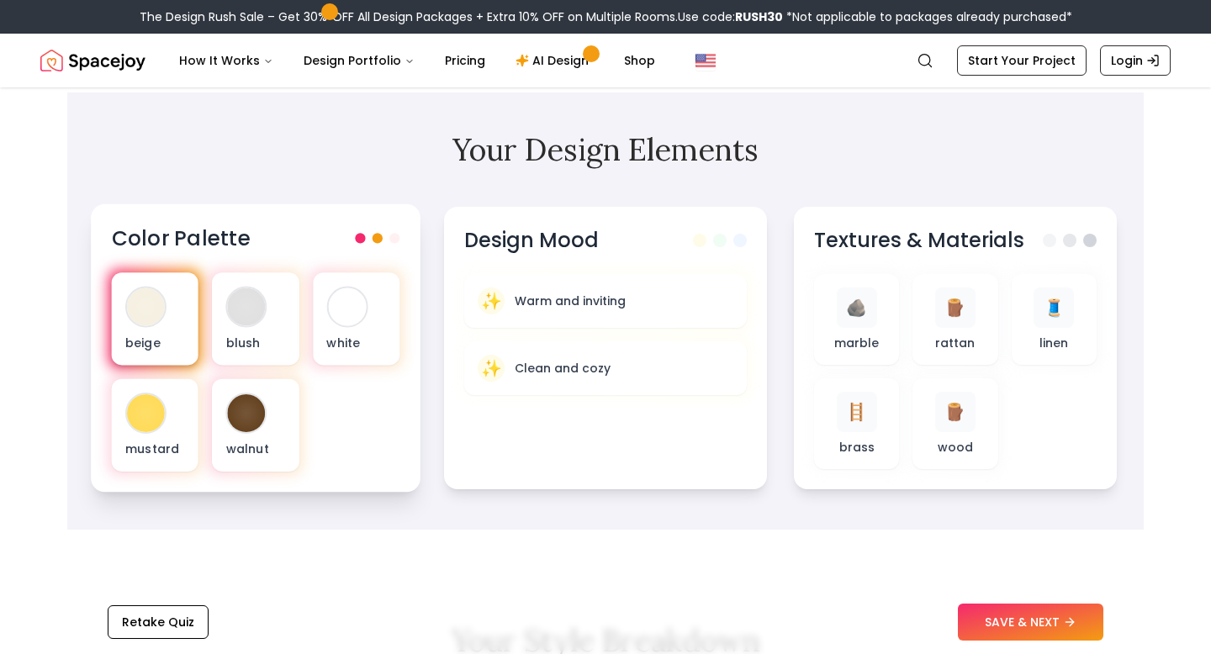
scroll to position [564, 0]
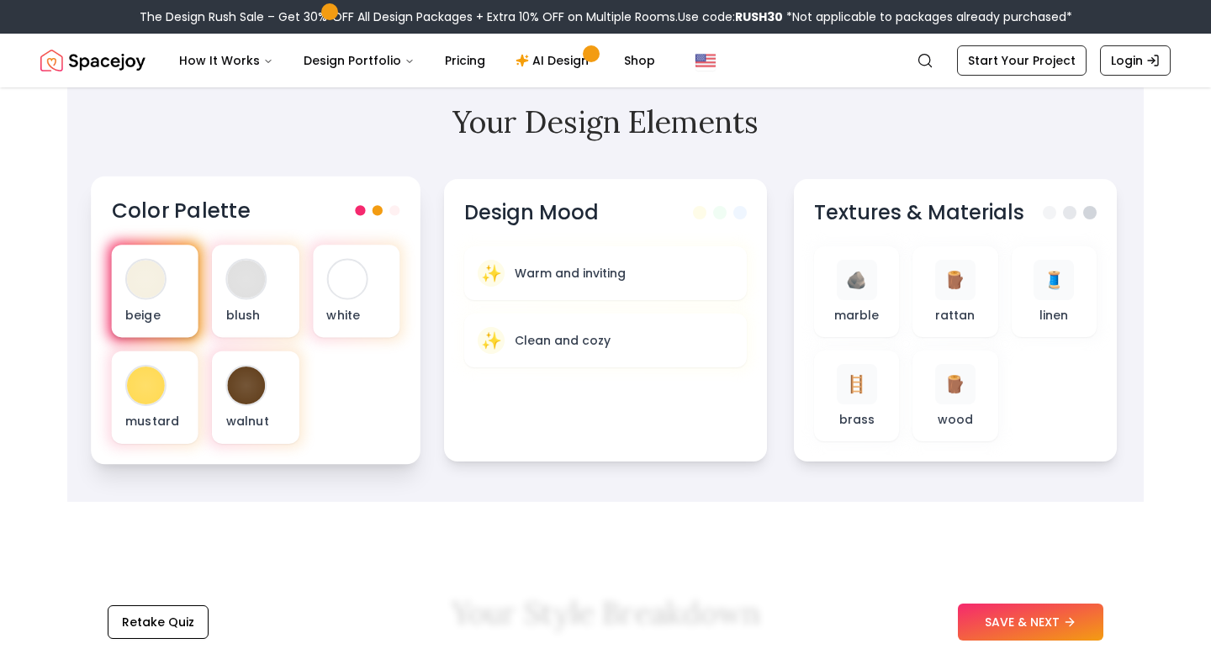
click at [135, 298] on div "beige" at bounding box center [155, 291] width 87 height 92
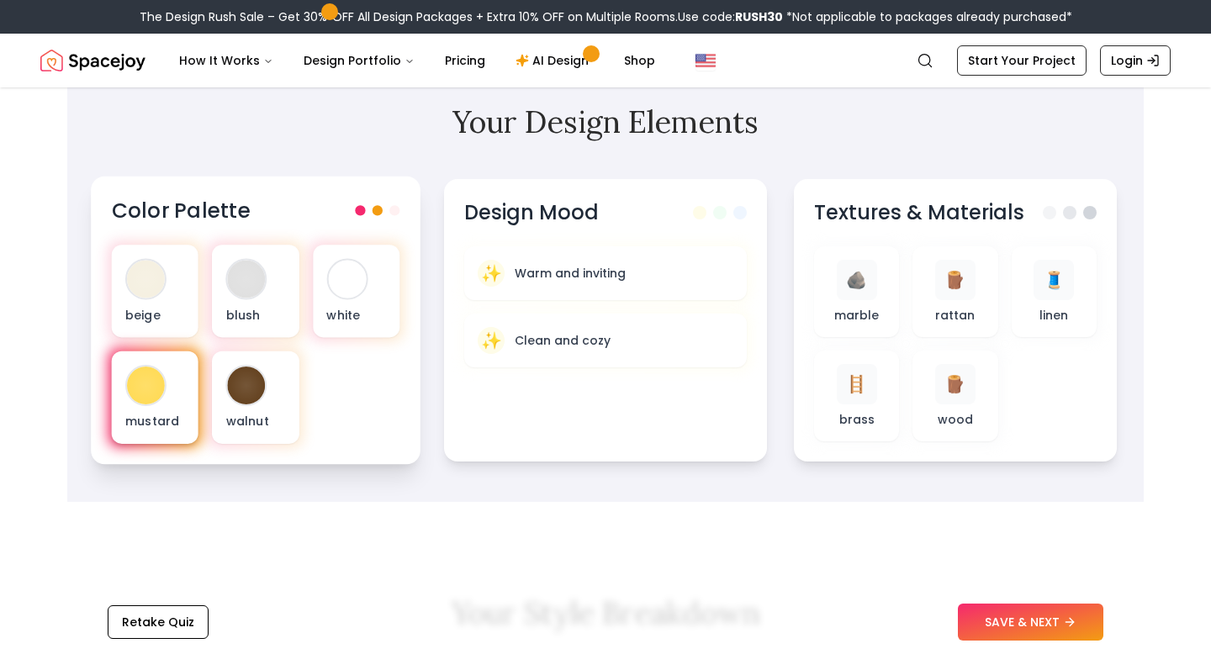
click at [144, 403] on div at bounding box center [146, 386] width 38 height 38
click at [373, 212] on span at bounding box center [377, 210] width 10 height 10
click at [166, 392] on div "mustard" at bounding box center [155, 397] width 87 height 92
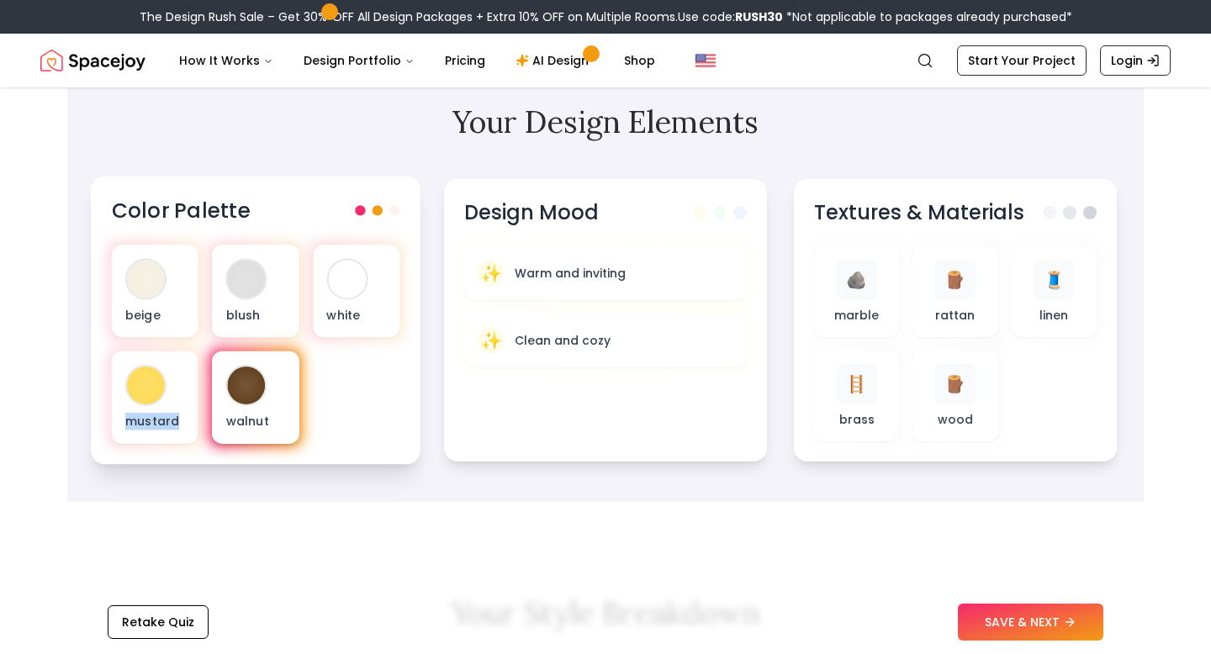
drag, startPoint x: 202, startPoint y: 390, endPoint x: 212, endPoint y: 390, distance: 10.1
click at [212, 390] on div "beige blush white mustard walnut" at bounding box center [256, 344] width 288 height 199
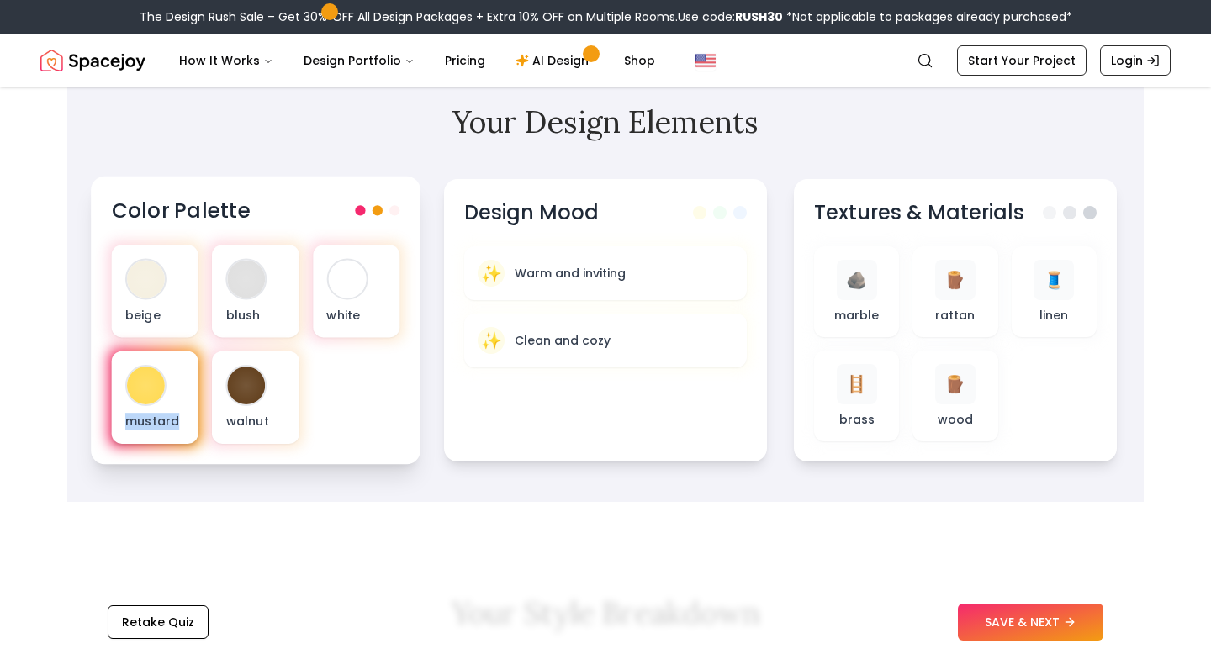
click at [138, 390] on div at bounding box center [146, 386] width 38 height 38
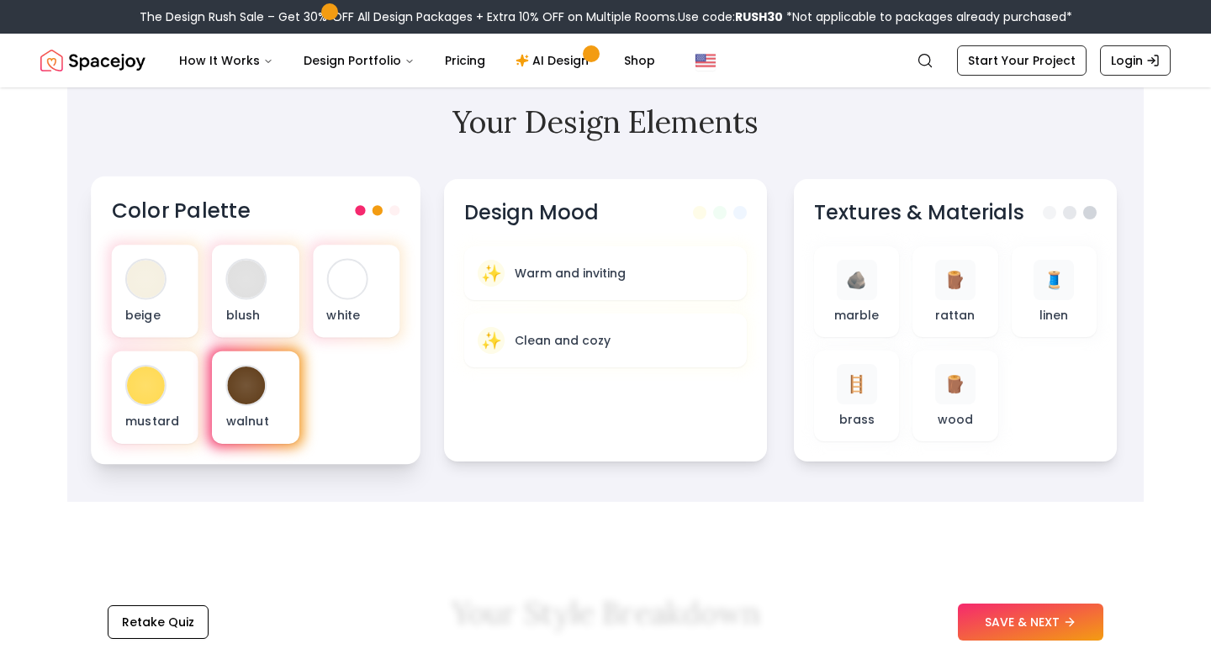
click at [211, 393] on div at bounding box center [256, 397] width 94 height 99
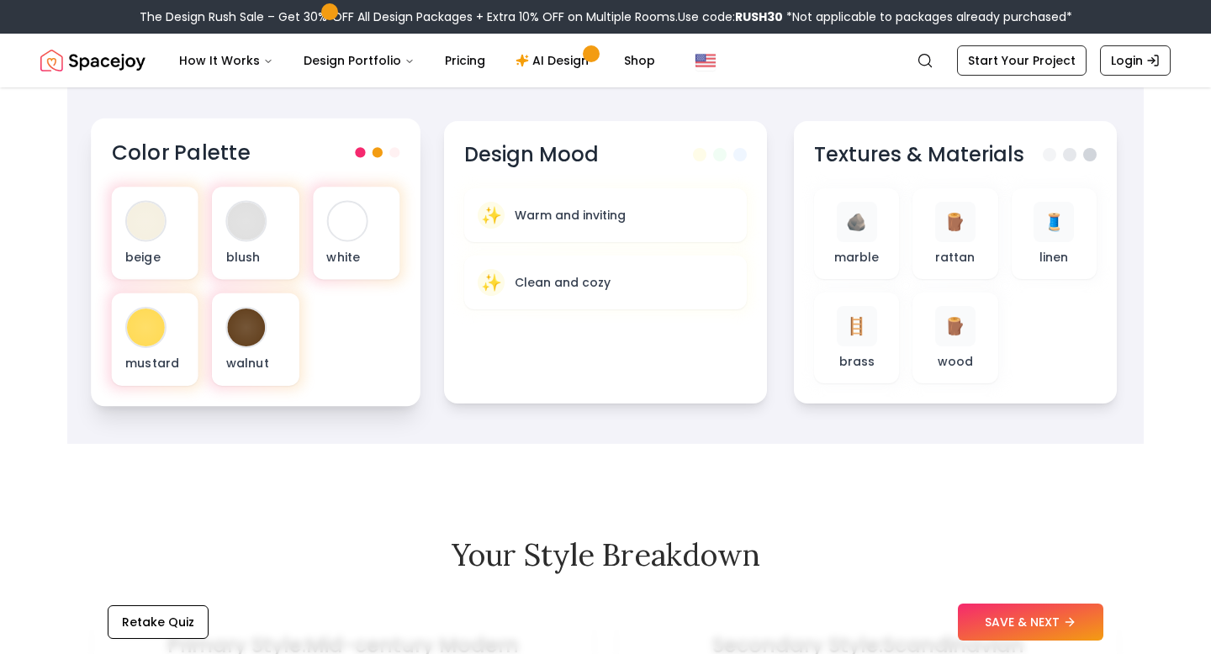
click at [366, 159] on div "Color Palette" at bounding box center [256, 153] width 288 height 28
click at [374, 360] on div "beige blush white mustard walnut" at bounding box center [256, 286] width 288 height 199
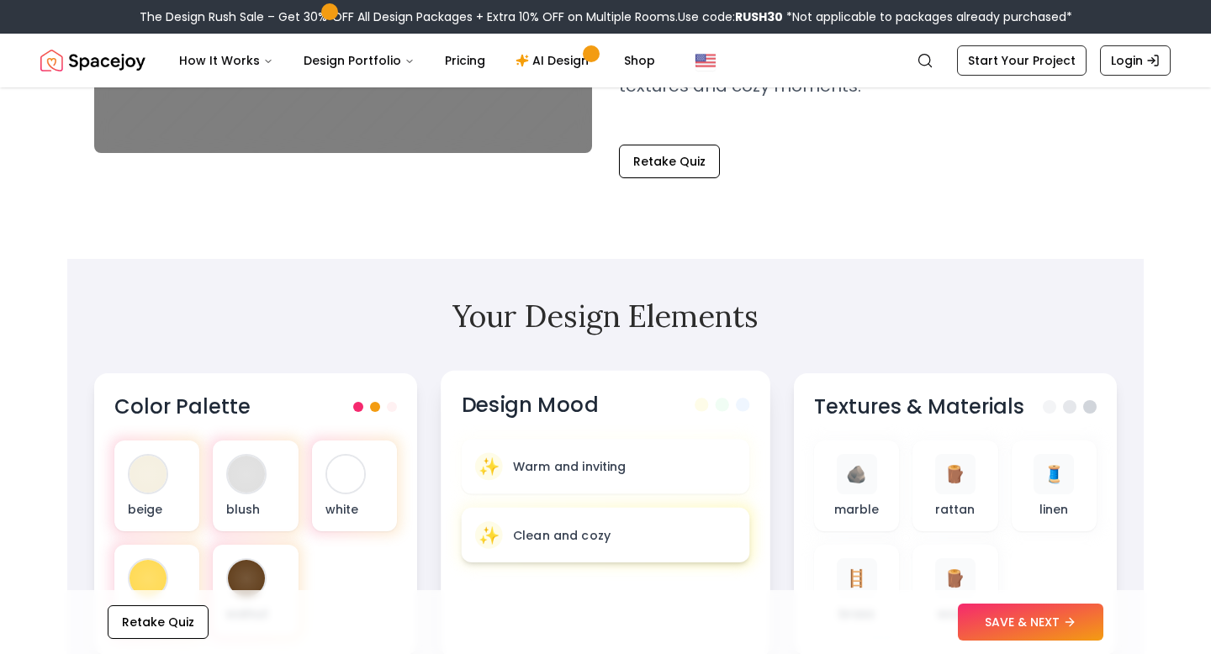
scroll to position [668, 0]
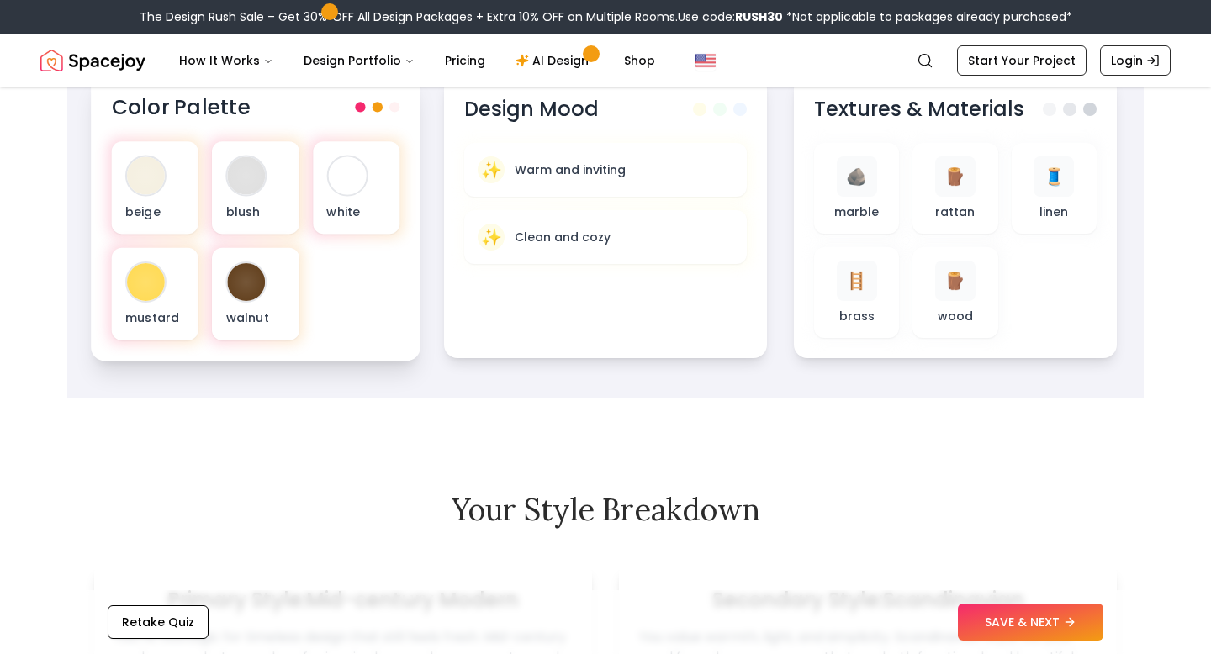
click at [107, 298] on div "Color Palette beige blush white mustard walnut" at bounding box center [256, 217] width 330 height 288
click at [148, 291] on div at bounding box center [146, 282] width 38 height 38
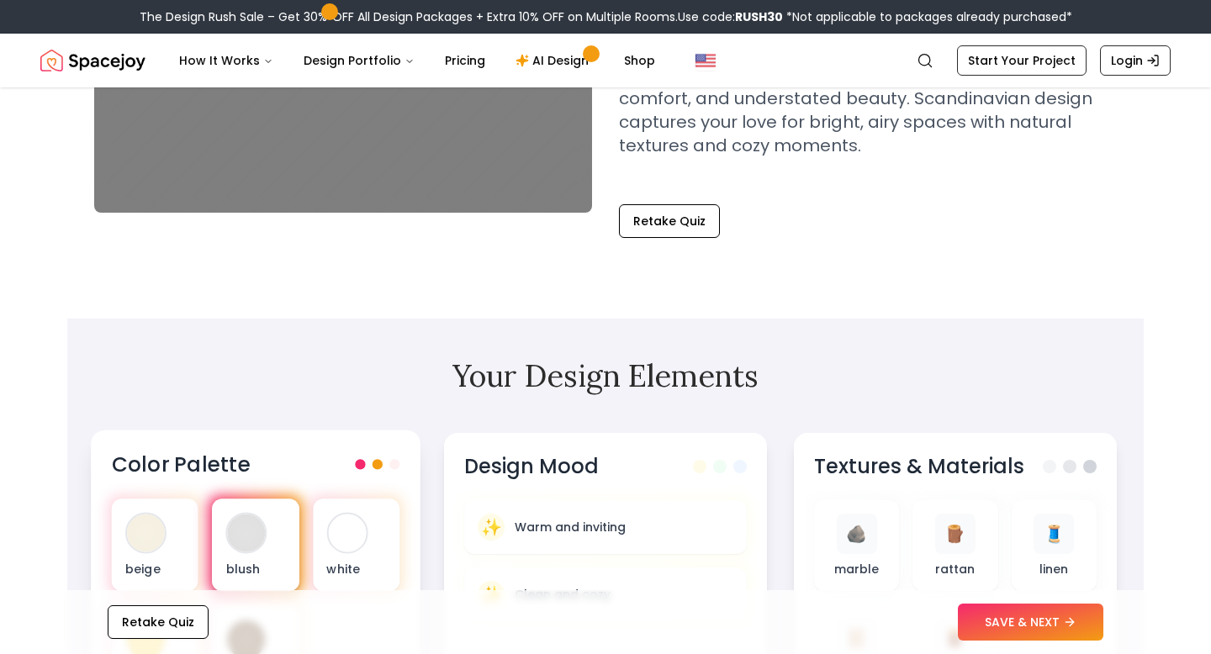
scroll to position [255, 0]
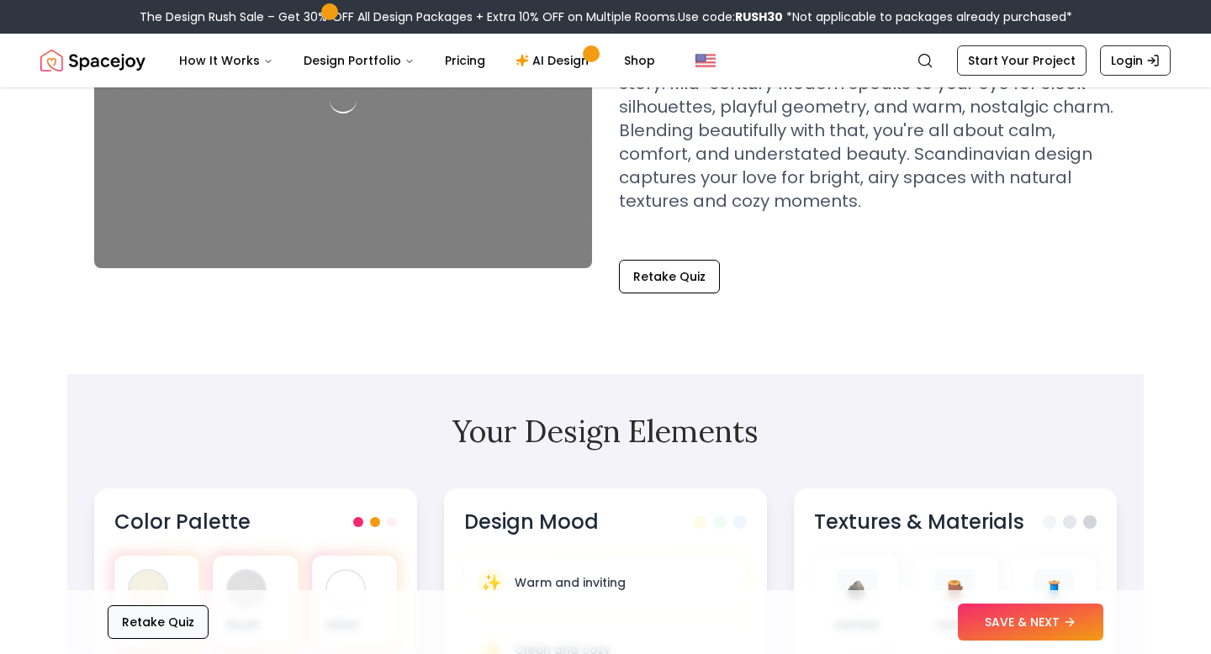
click at [150, 619] on button "Retake Quiz" at bounding box center [158, 622] width 101 height 34
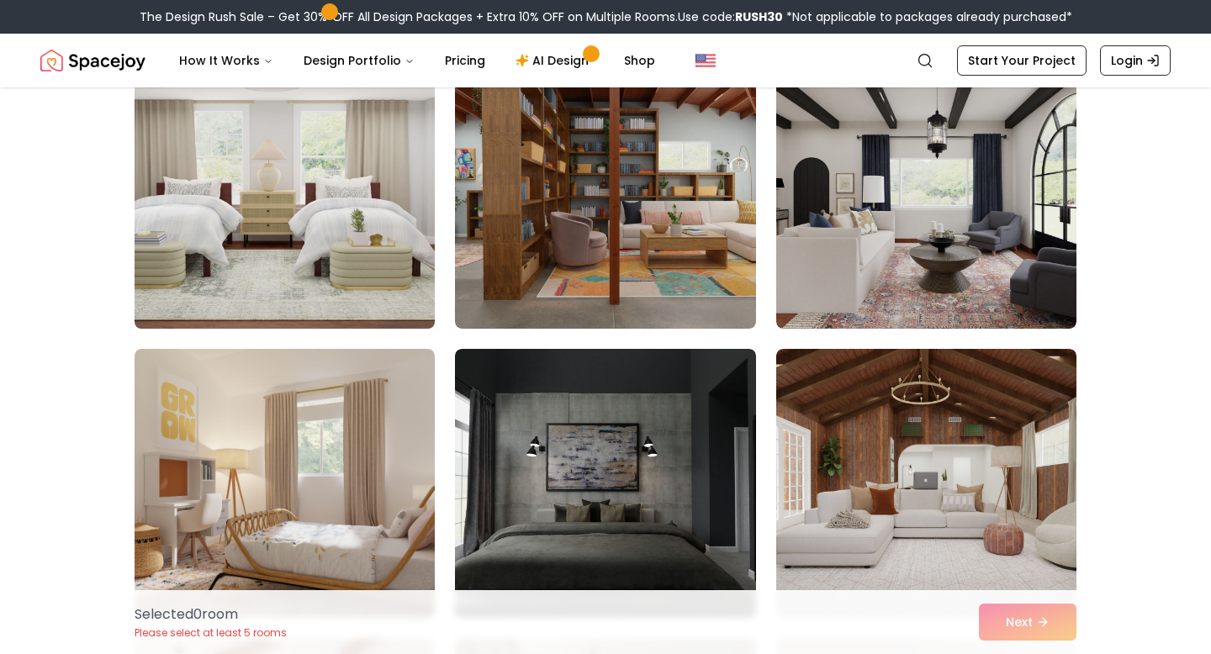
scroll to position [76, 0]
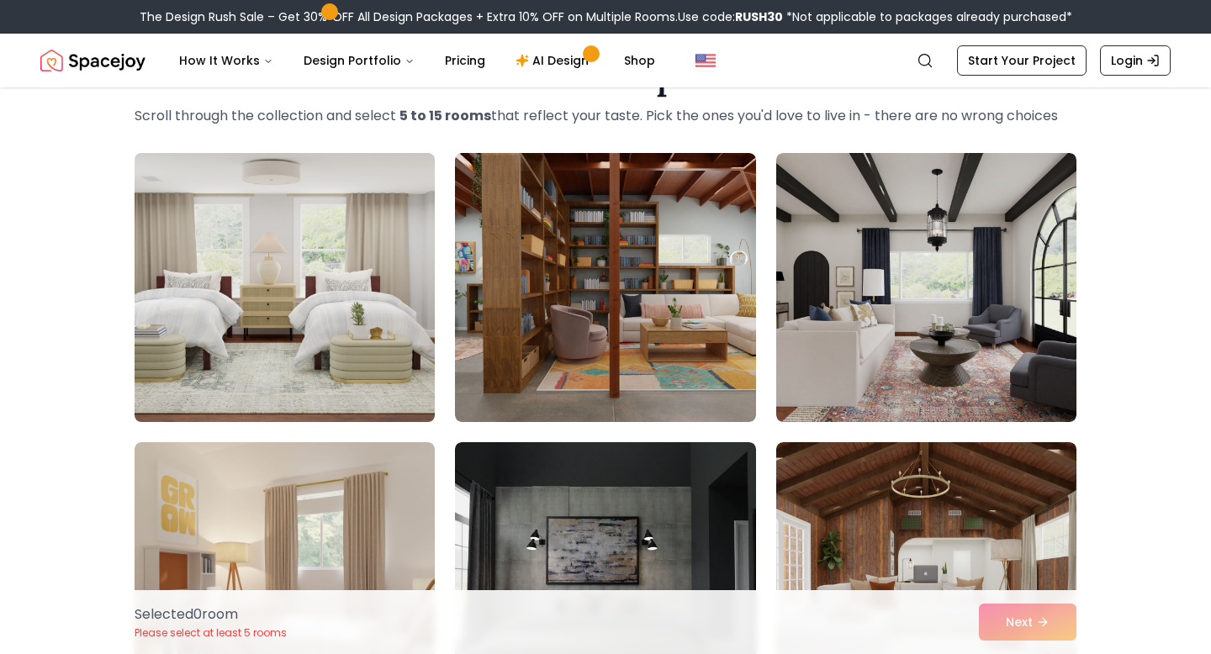
click at [293, 279] on img at bounding box center [284, 287] width 315 height 282
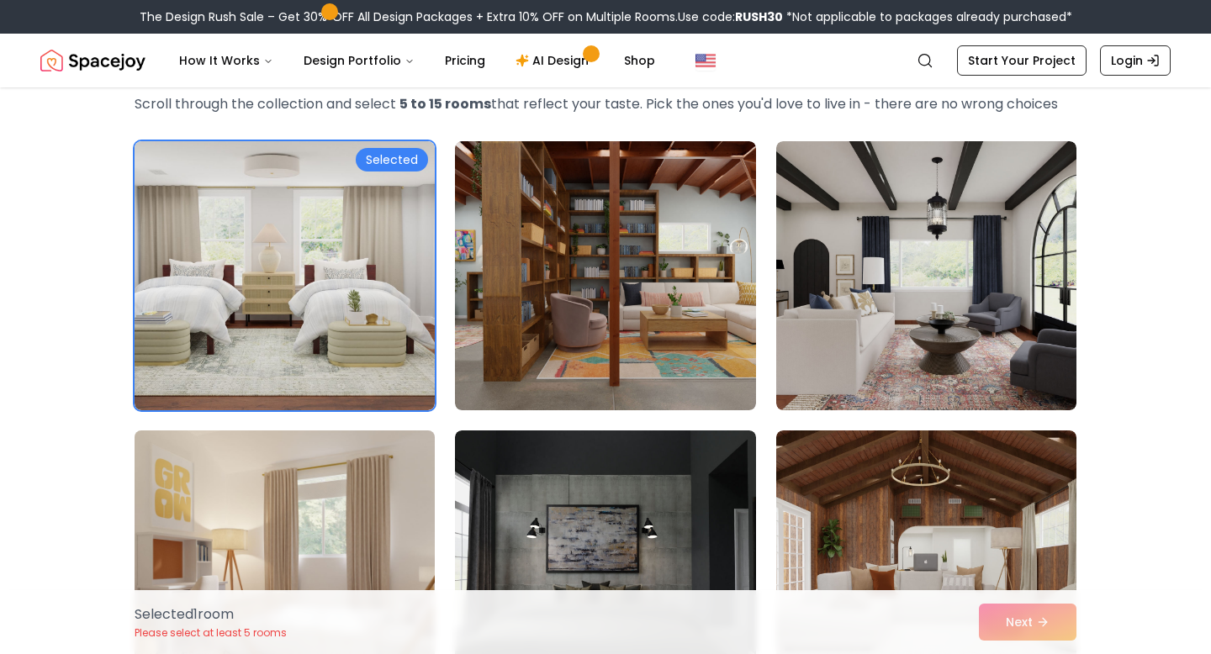
scroll to position [0, 0]
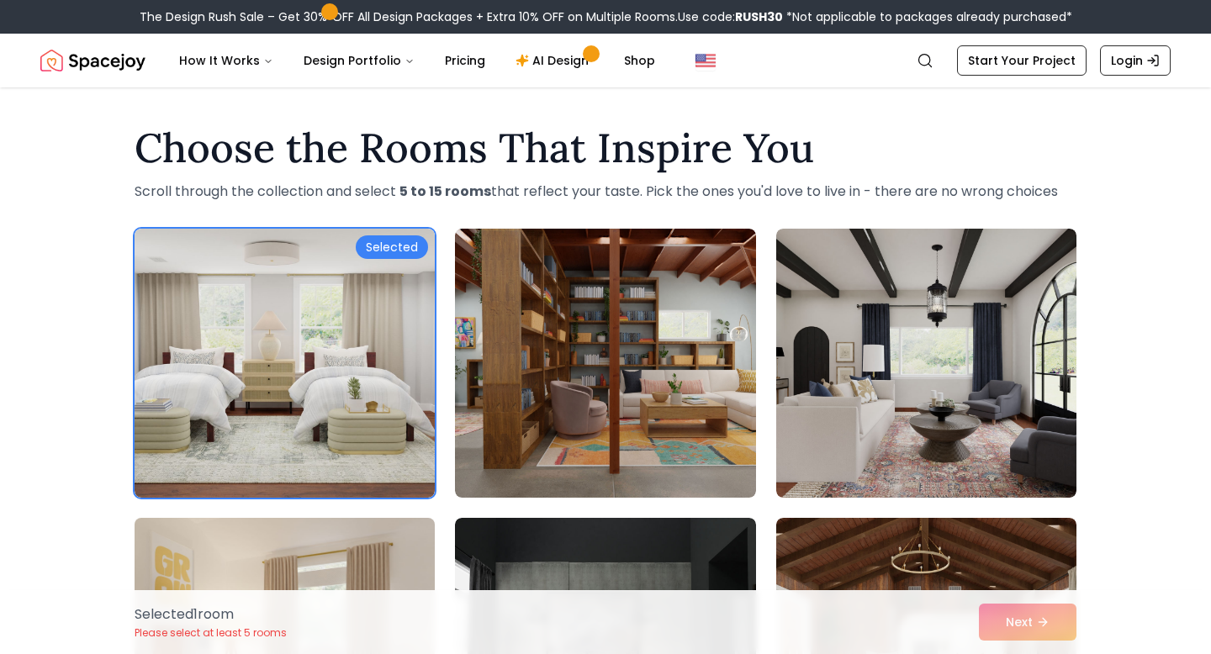
click at [322, 364] on img at bounding box center [285, 363] width 300 height 269
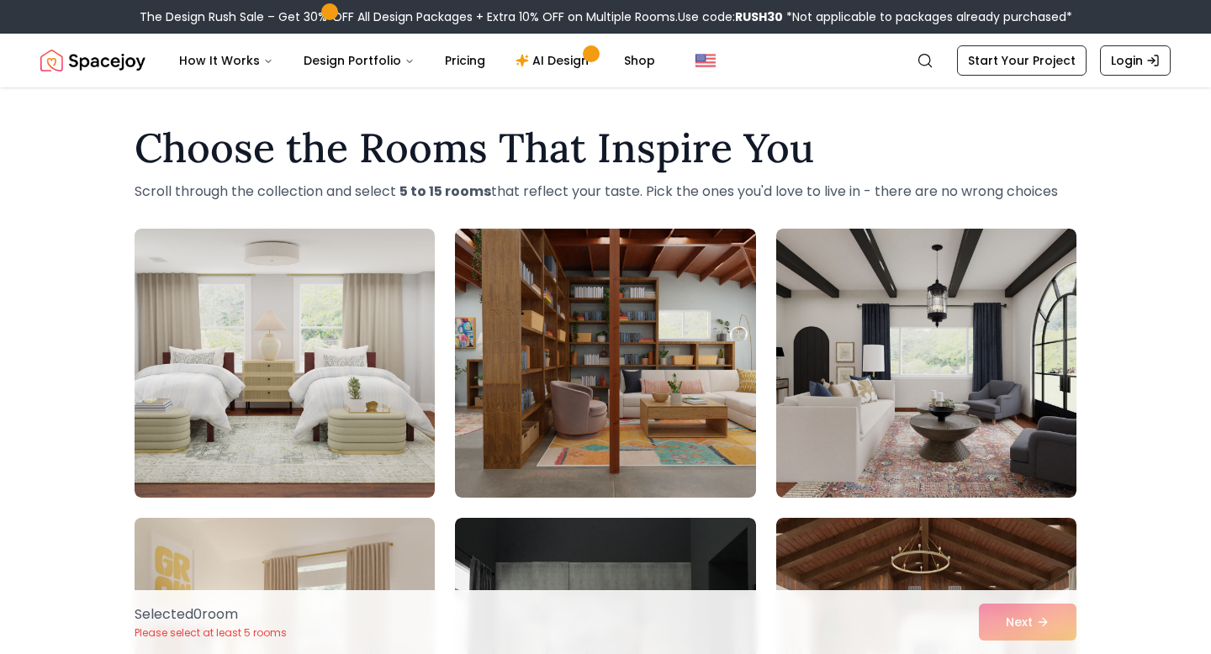
click at [281, 558] on img at bounding box center [284, 652] width 315 height 282
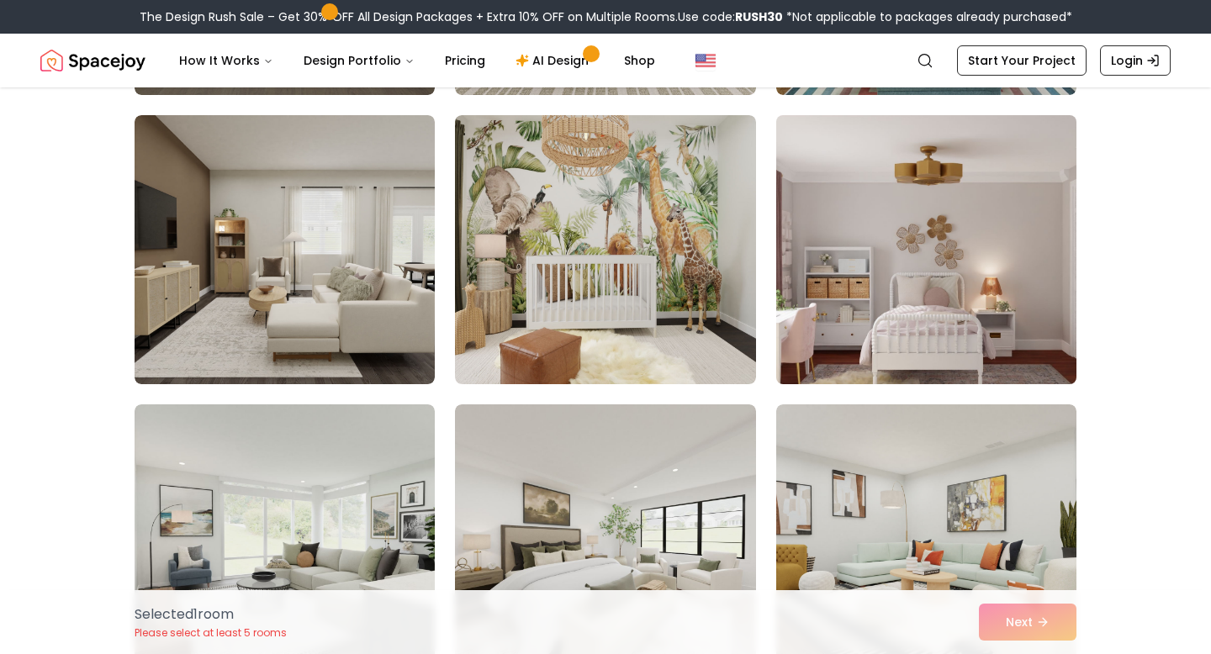
click at [826, 303] on img at bounding box center [925, 249] width 315 height 282
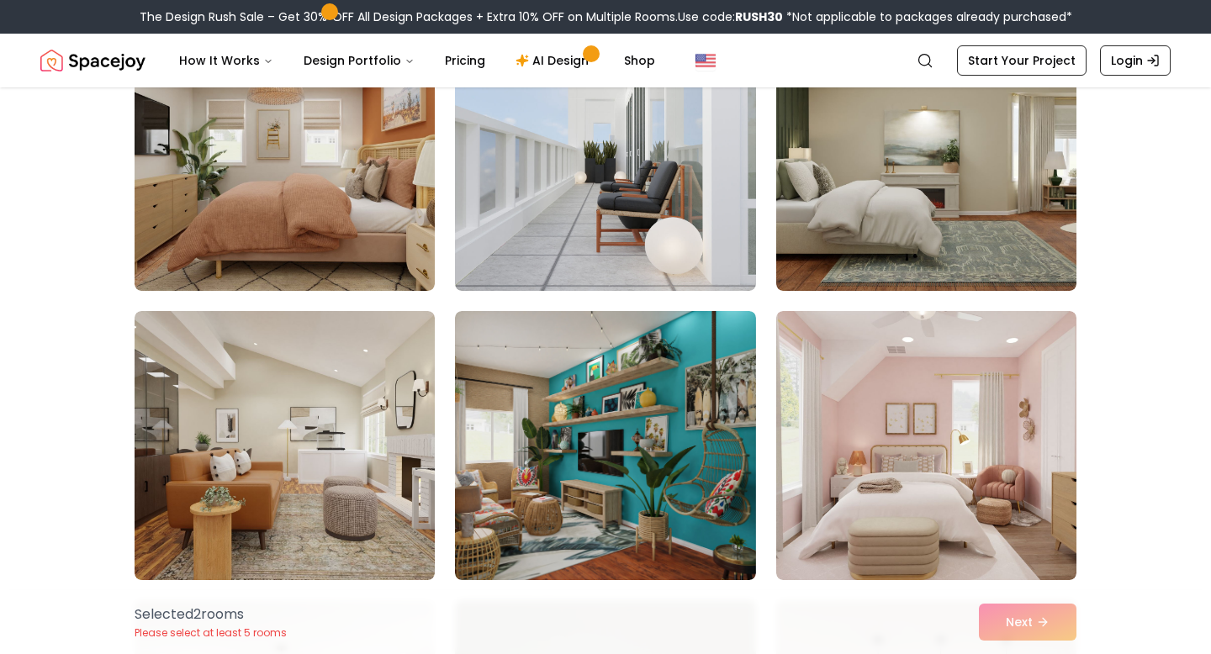
scroll to position [2813, 0]
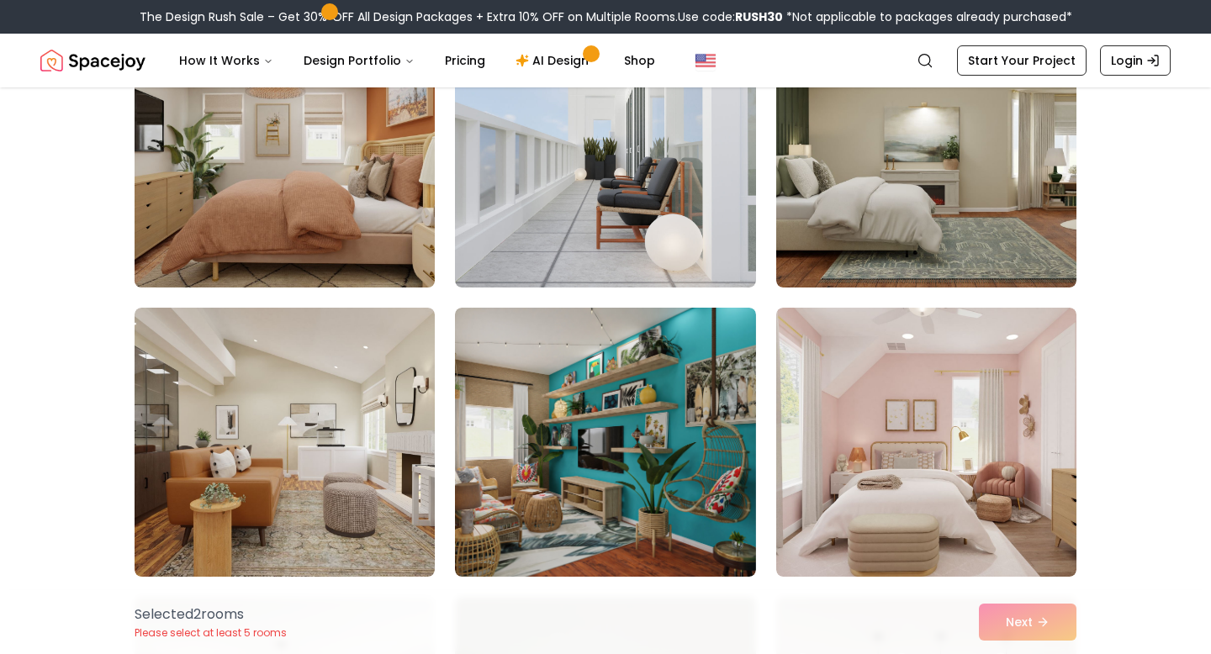
click at [313, 233] on img at bounding box center [284, 153] width 315 height 282
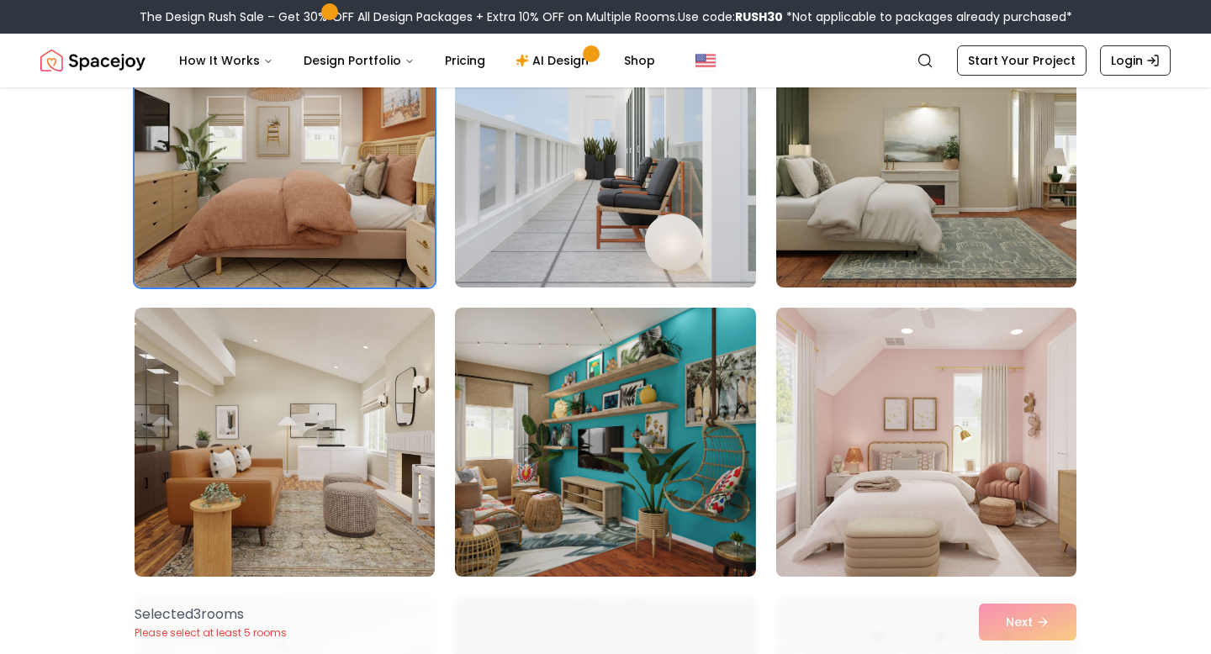
click at [959, 515] on img at bounding box center [925, 442] width 315 height 282
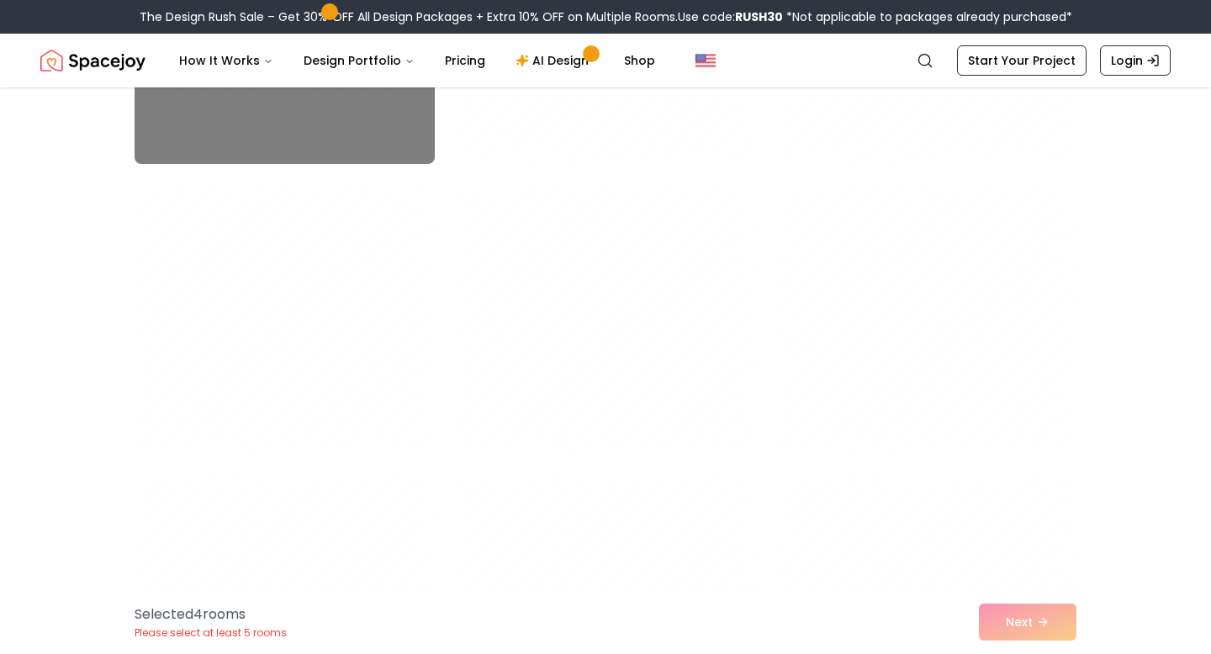
scroll to position [7855, 0]
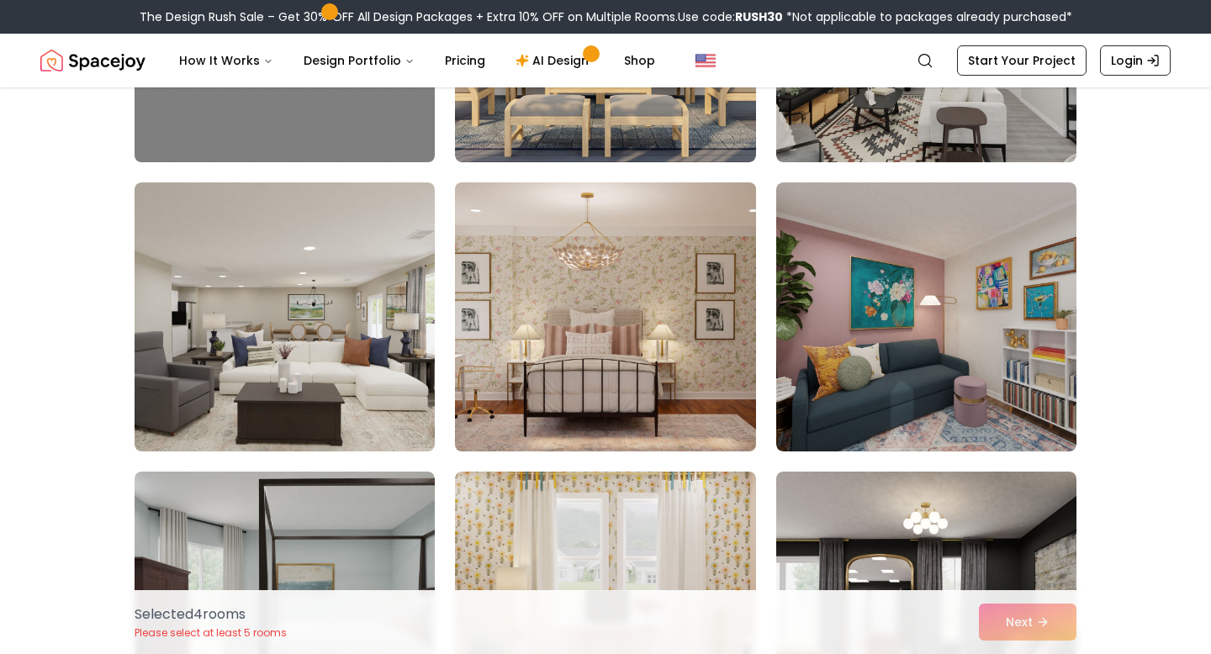
click at [563, 356] on img at bounding box center [604, 317] width 315 height 282
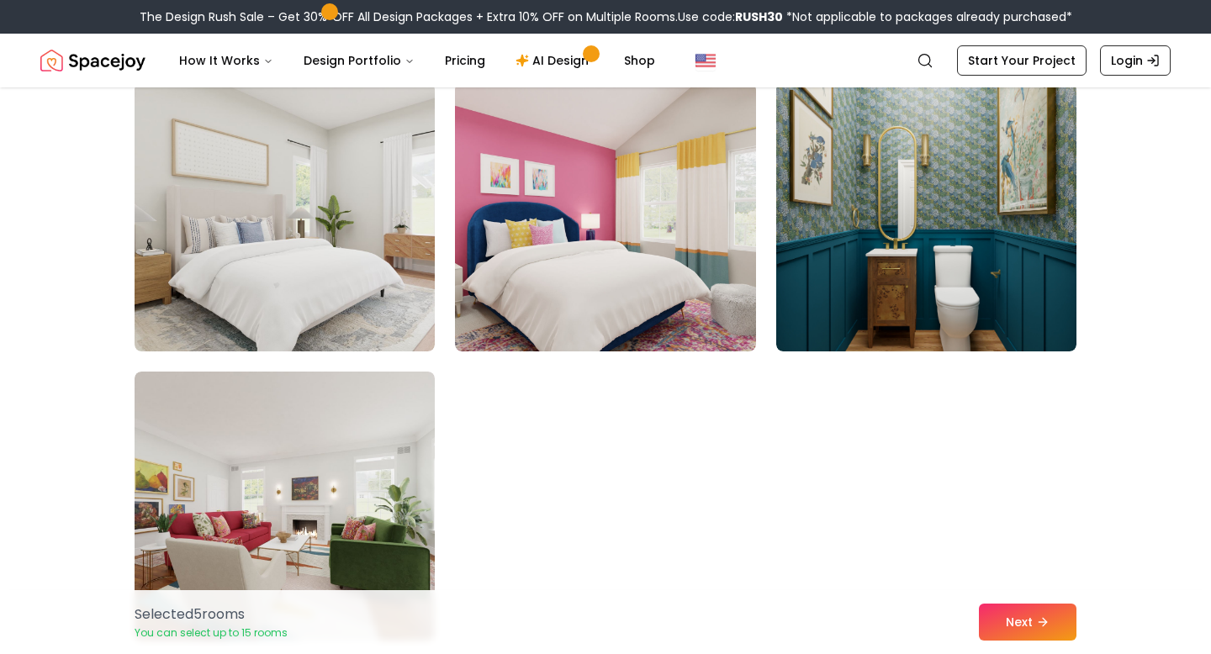
scroll to position [9416, 0]
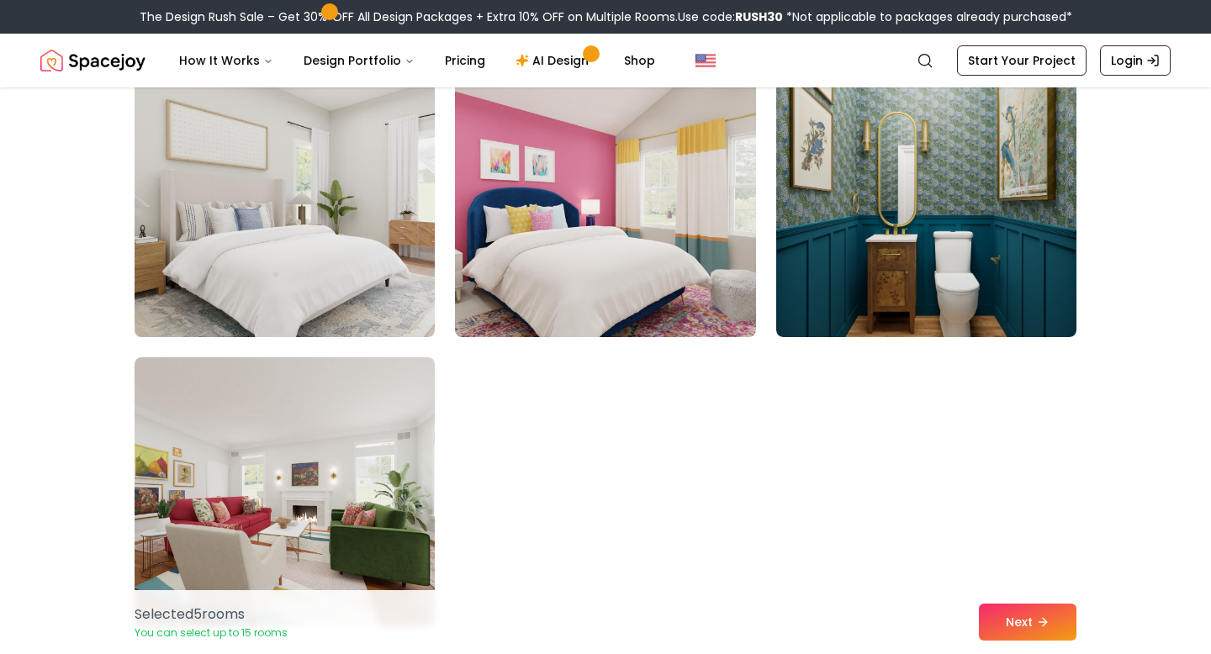
click at [252, 236] on img at bounding box center [284, 202] width 315 height 282
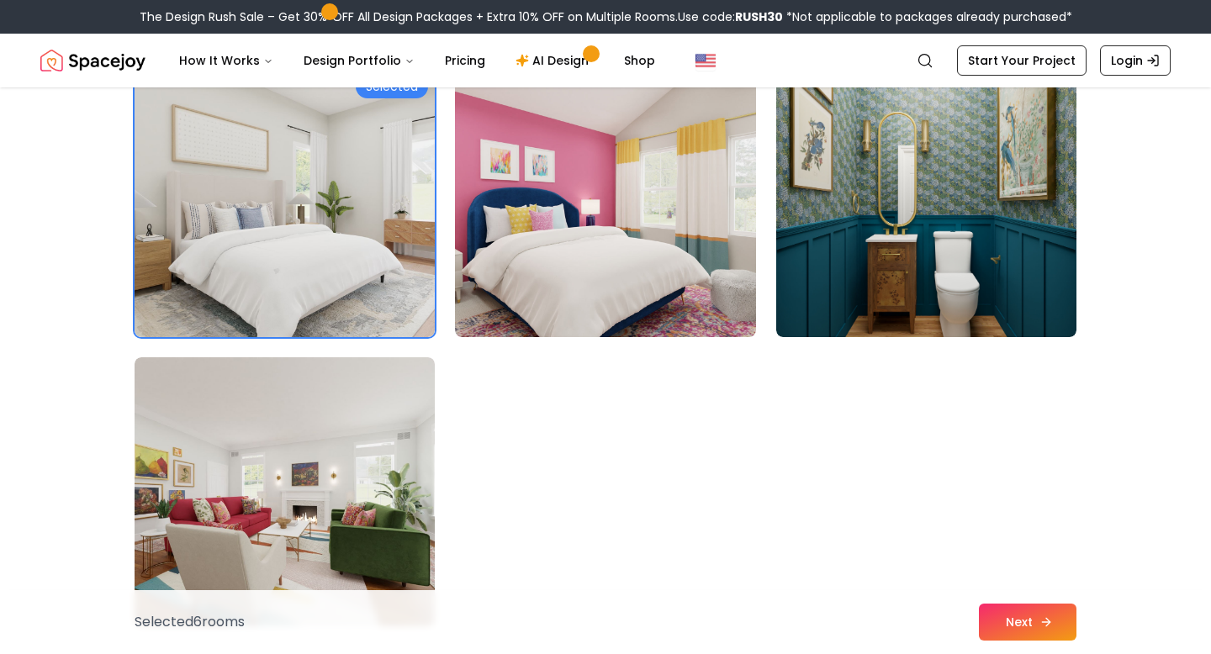
click at [1017, 620] on button "Next" at bounding box center [1028, 622] width 98 height 37
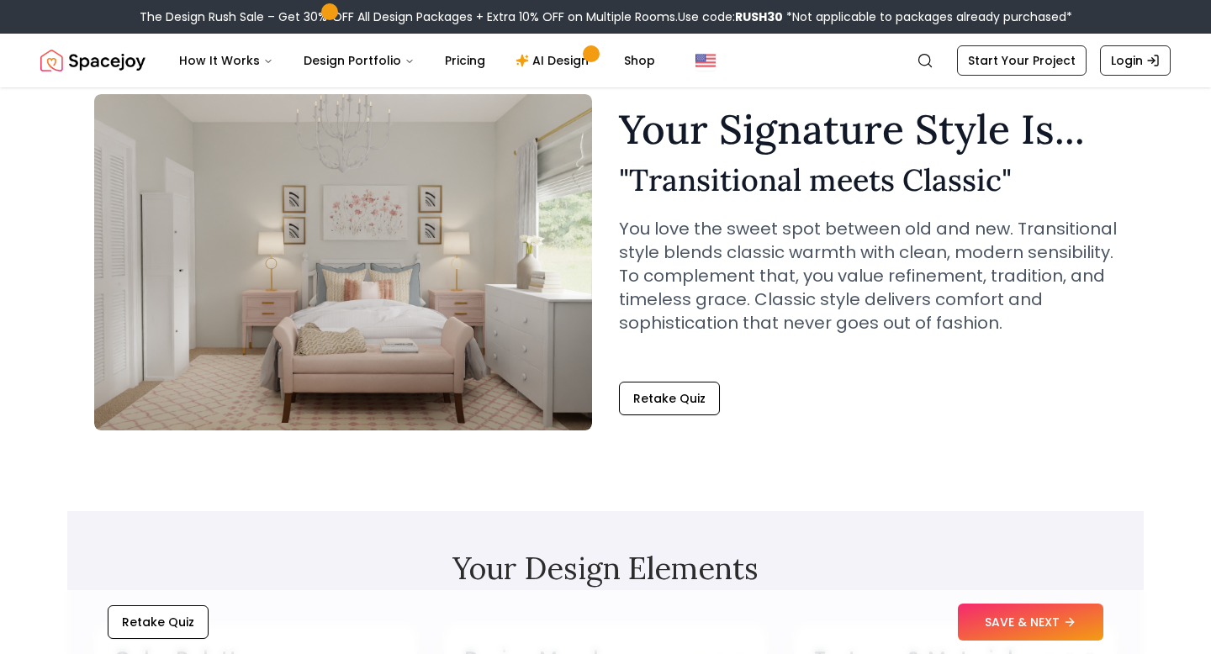
scroll to position [440, 0]
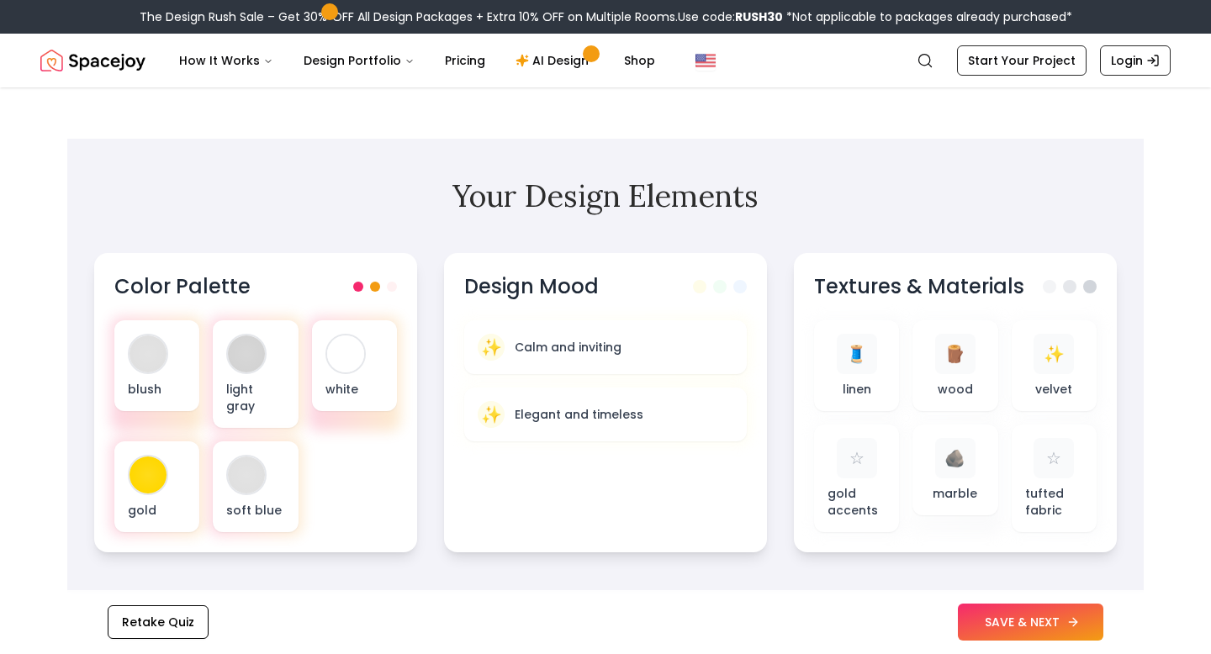
click at [1002, 635] on button "SAVE & NEXT" at bounding box center [1030, 622] width 145 height 37
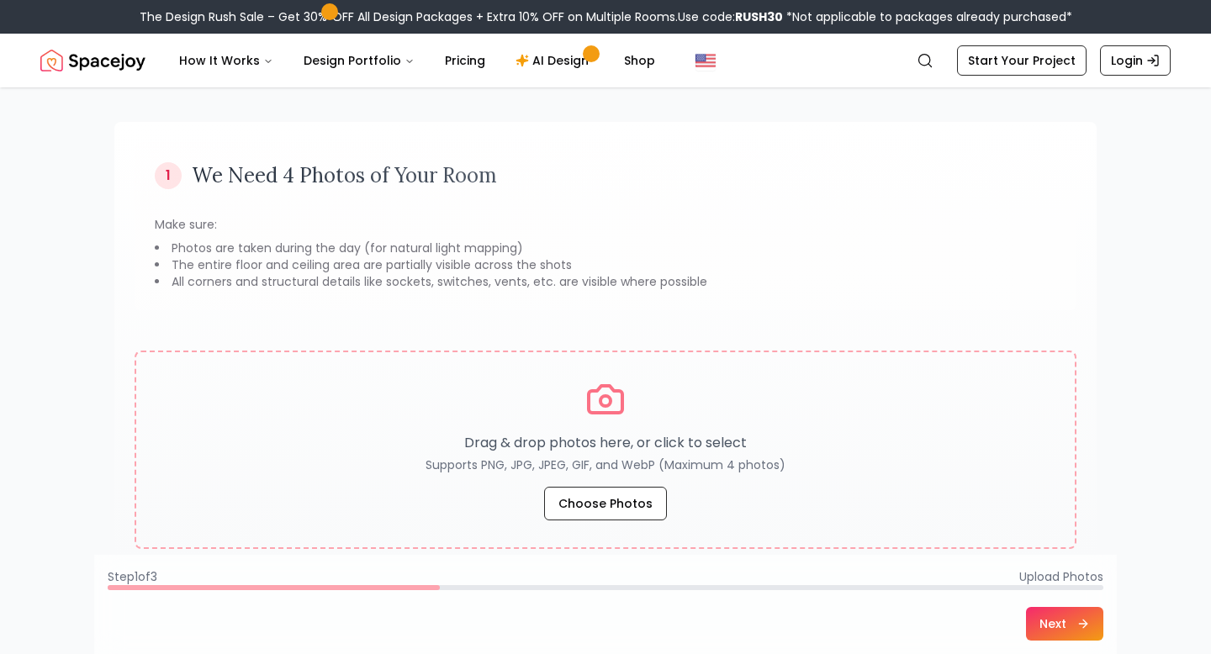
scroll to position [88, 0]
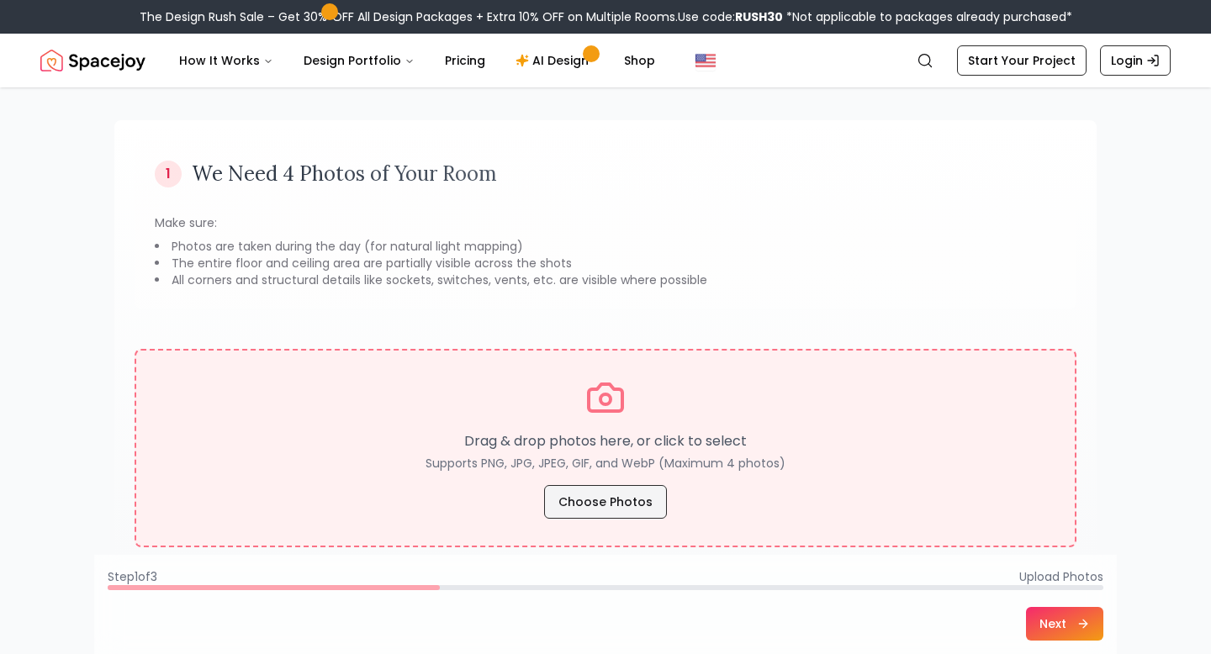
click at [580, 499] on button "Choose Photos" at bounding box center [605, 502] width 123 height 34
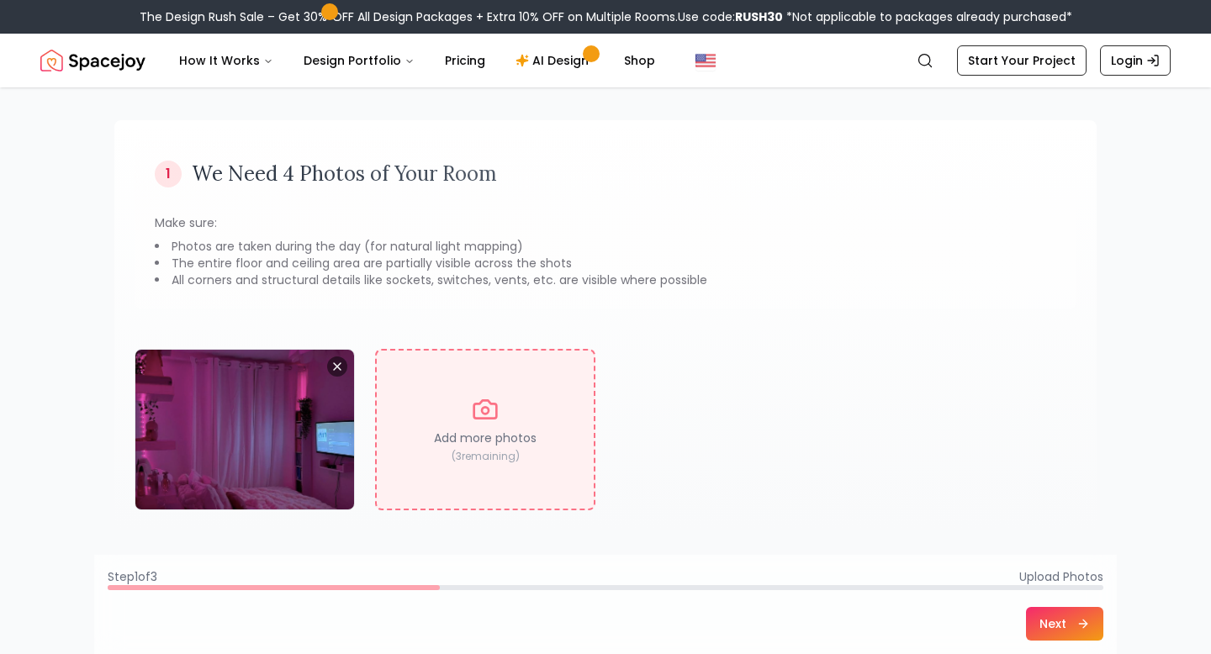
scroll to position [194, 0]
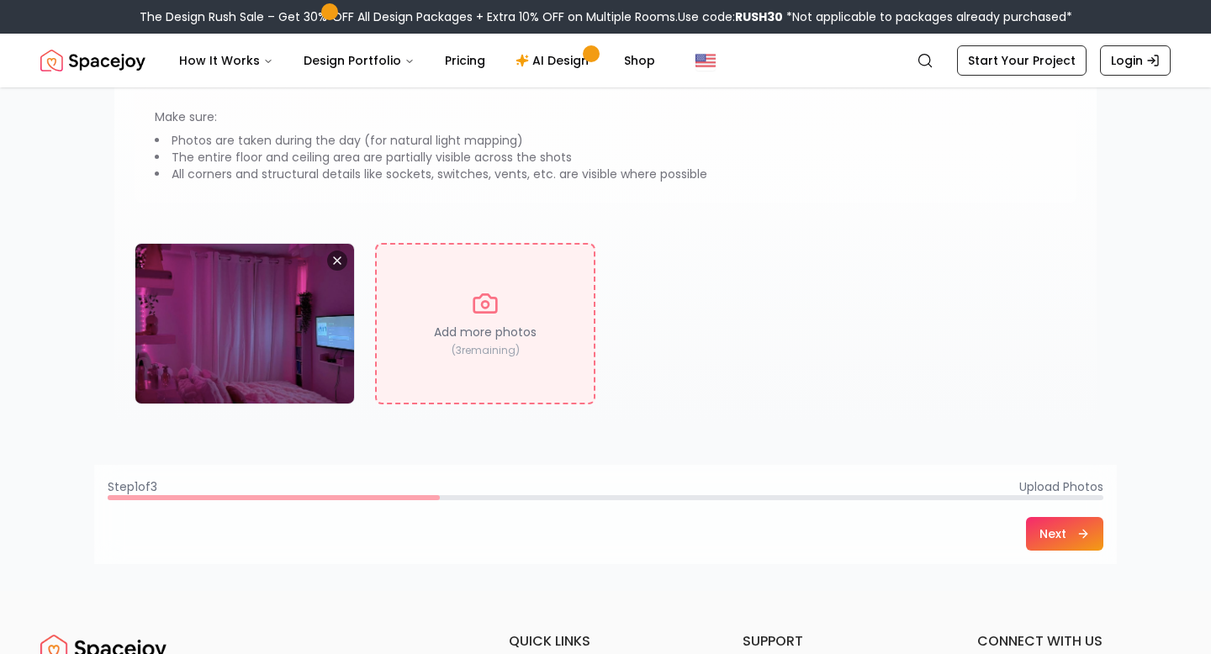
click at [518, 339] on p "Add more photos" at bounding box center [485, 332] width 103 height 17
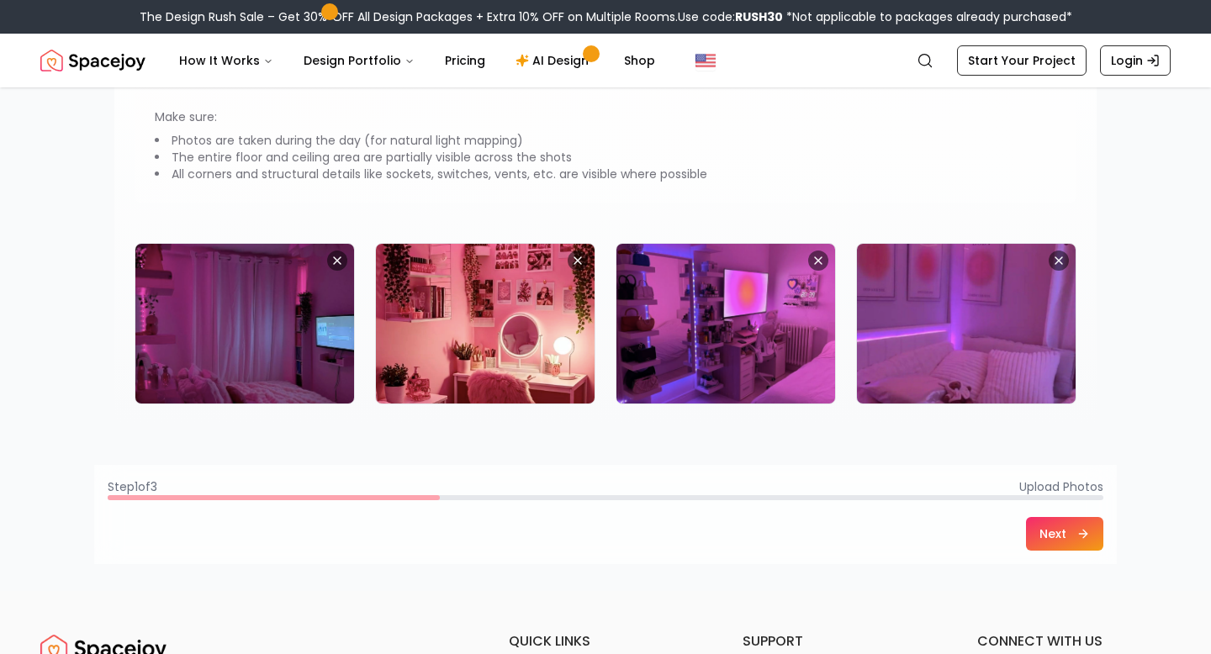
click at [1047, 536] on button "Next" at bounding box center [1064, 534] width 77 height 34
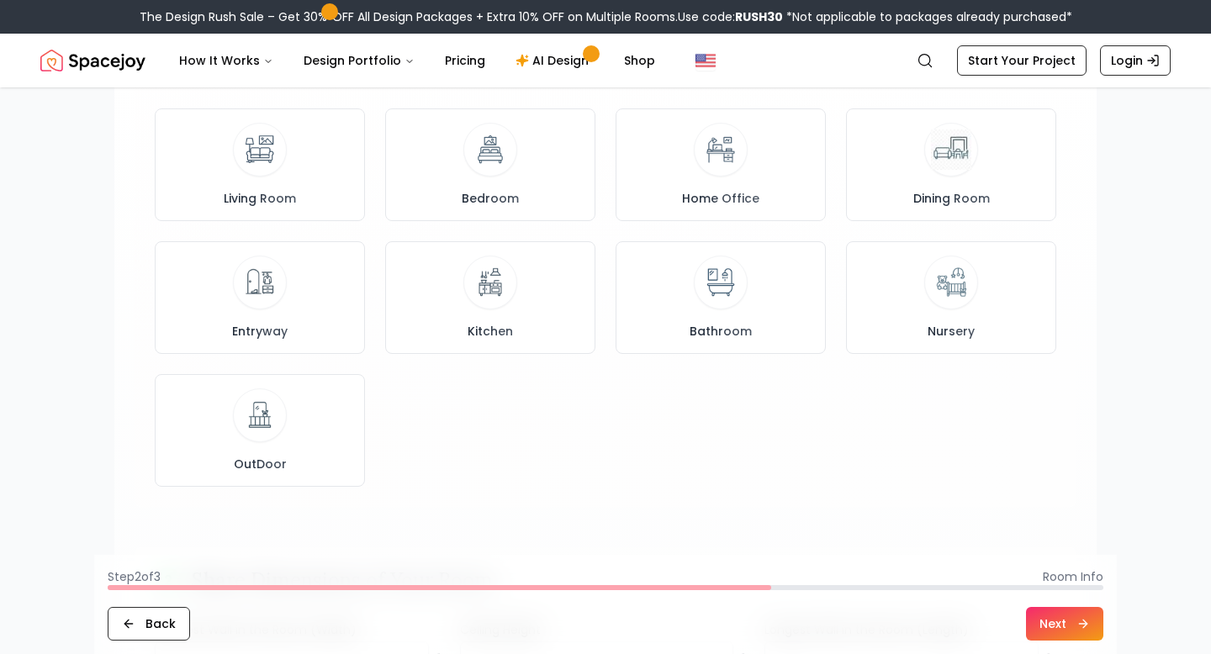
scroll to position [0, 0]
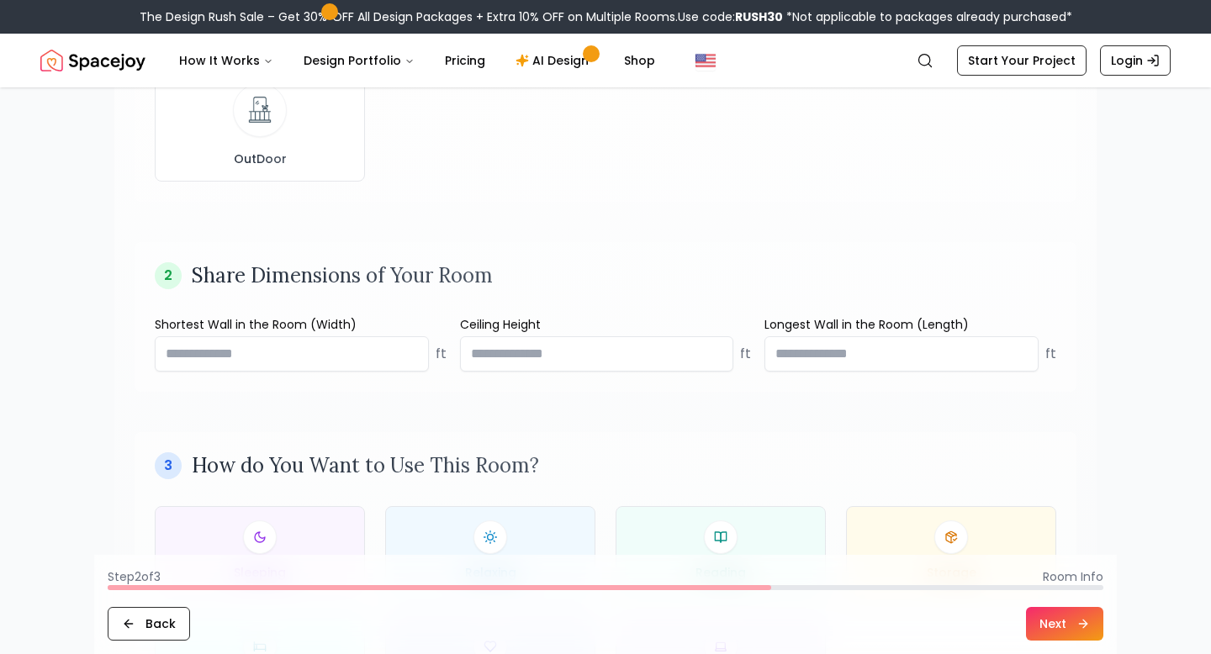
type input "***"
